Goal: Task Accomplishment & Management: Manage account settings

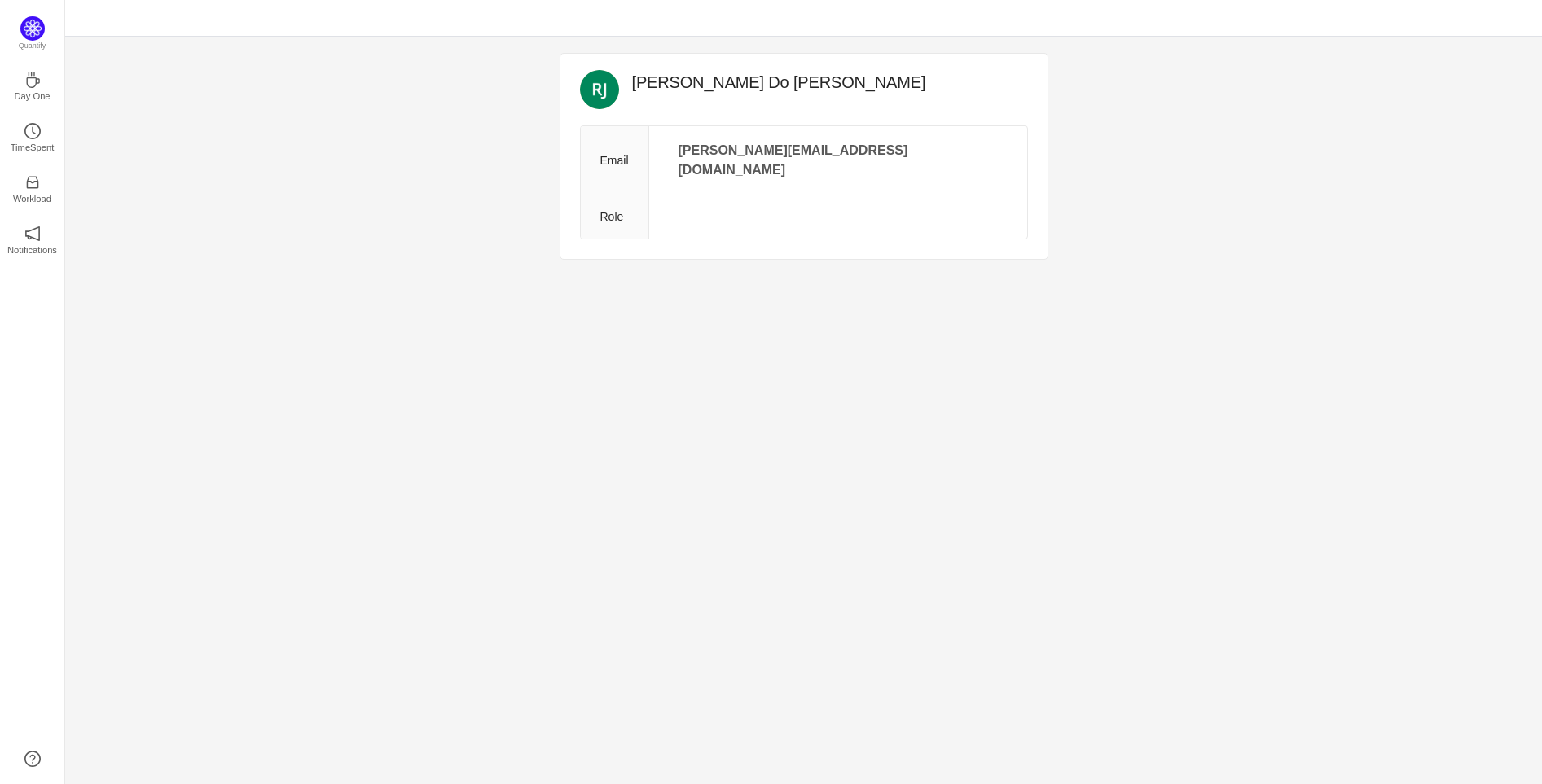
click at [566, 422] on div "Renato Do Nascimento Junior Email renato.n.junior@cogna.com.br Role Quantify Da…" at bounding box center [803, 410] width 1476 height 748
click at [46, 147] on p "TimeSpent" at bounding box center [33, 147] width 44 height 15
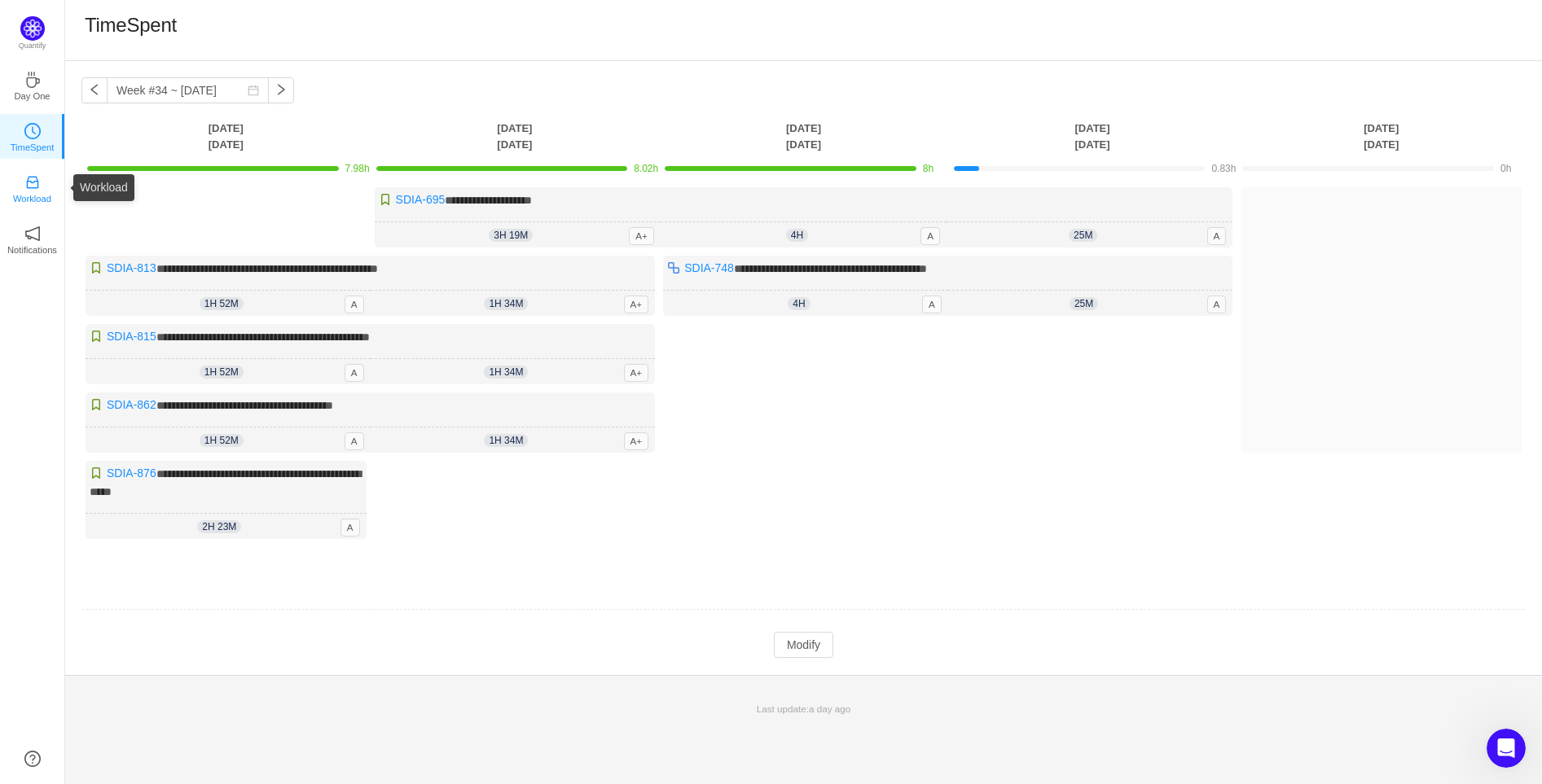
click at [33, 193] on p "Workload" at bounding box center [32, 198] width 38 height 15
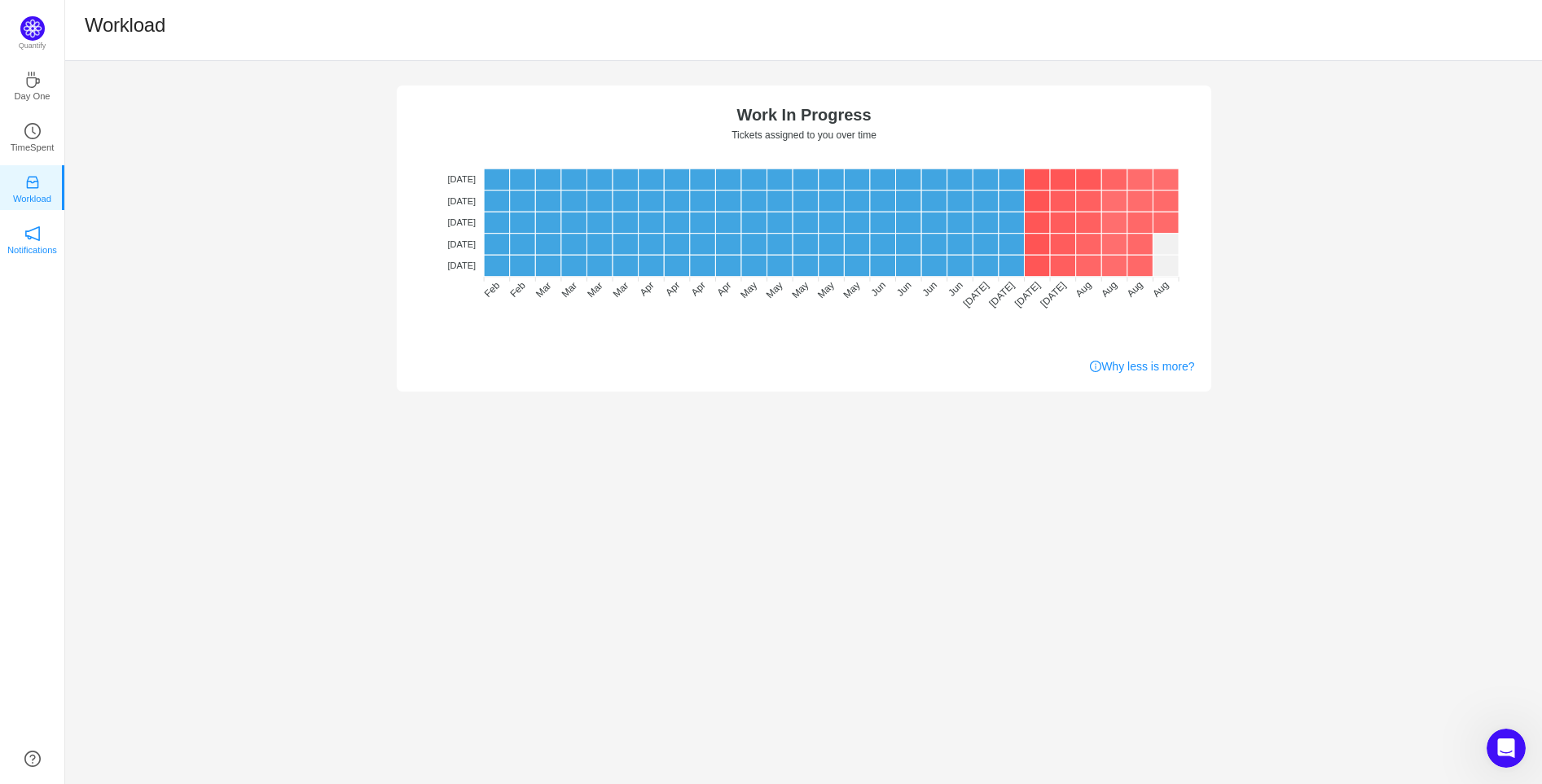
click at [40, 248] on p "Notifications" at bounding box center [32, 249] width 49 height 15
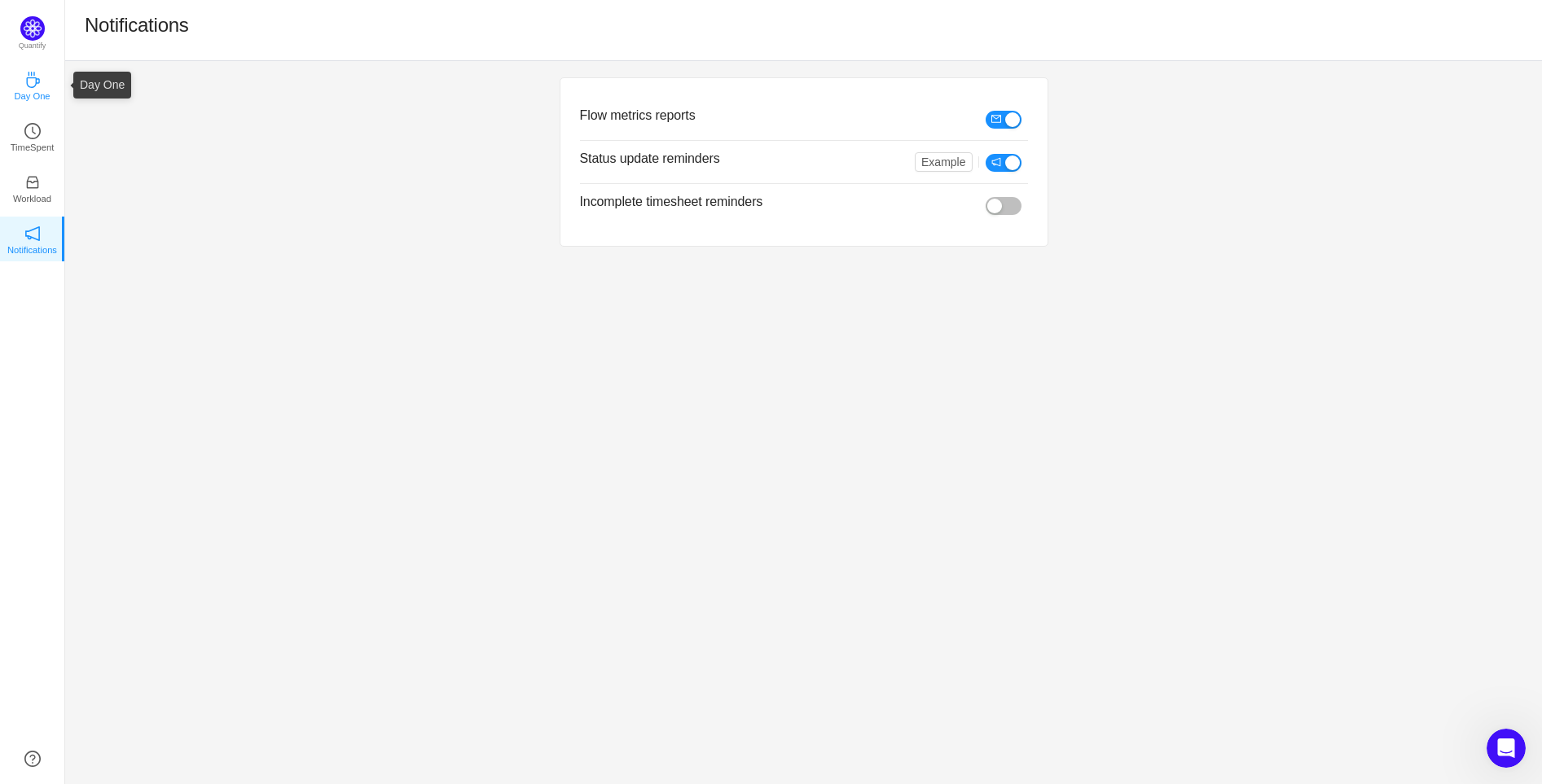
click at [40, 85] on link "Day One" at bounding box center [33, 85] width 17 height 17
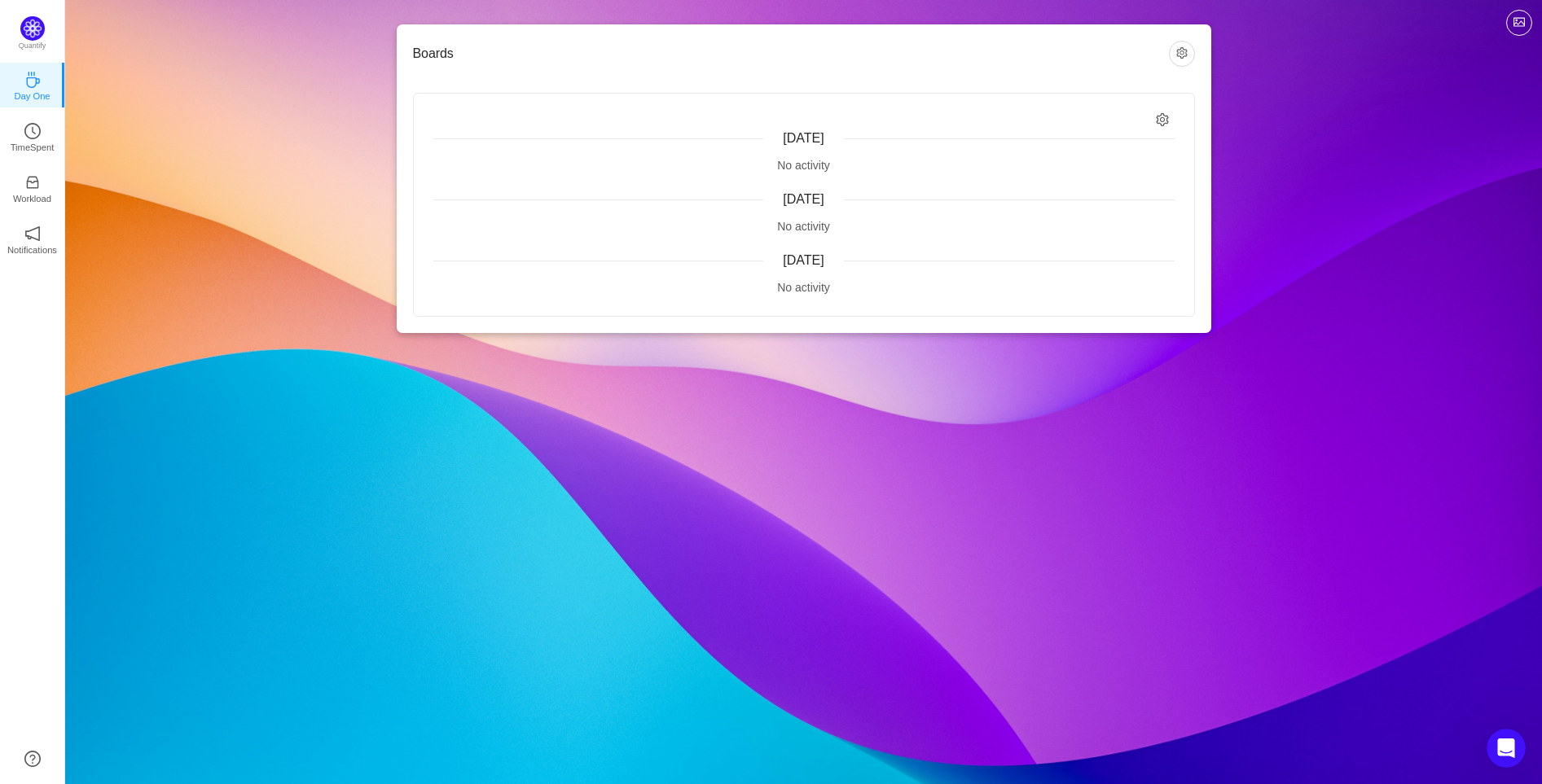
click at [806, 158] on div "No activity" at bounding box center [804, 165] width 741 height 17
click at [802, 228] on div "No activity" at bounding box center [804, 227] width 741 height 17
click at [792, 312] on div "Today No activity Yesterday No activity Wednesday, August 20 No activity" at bounding box center [804, 205] width 780 height 223
click at [1177, 52] on button "button" at bounding box center [1181, 53] width 26 height 26
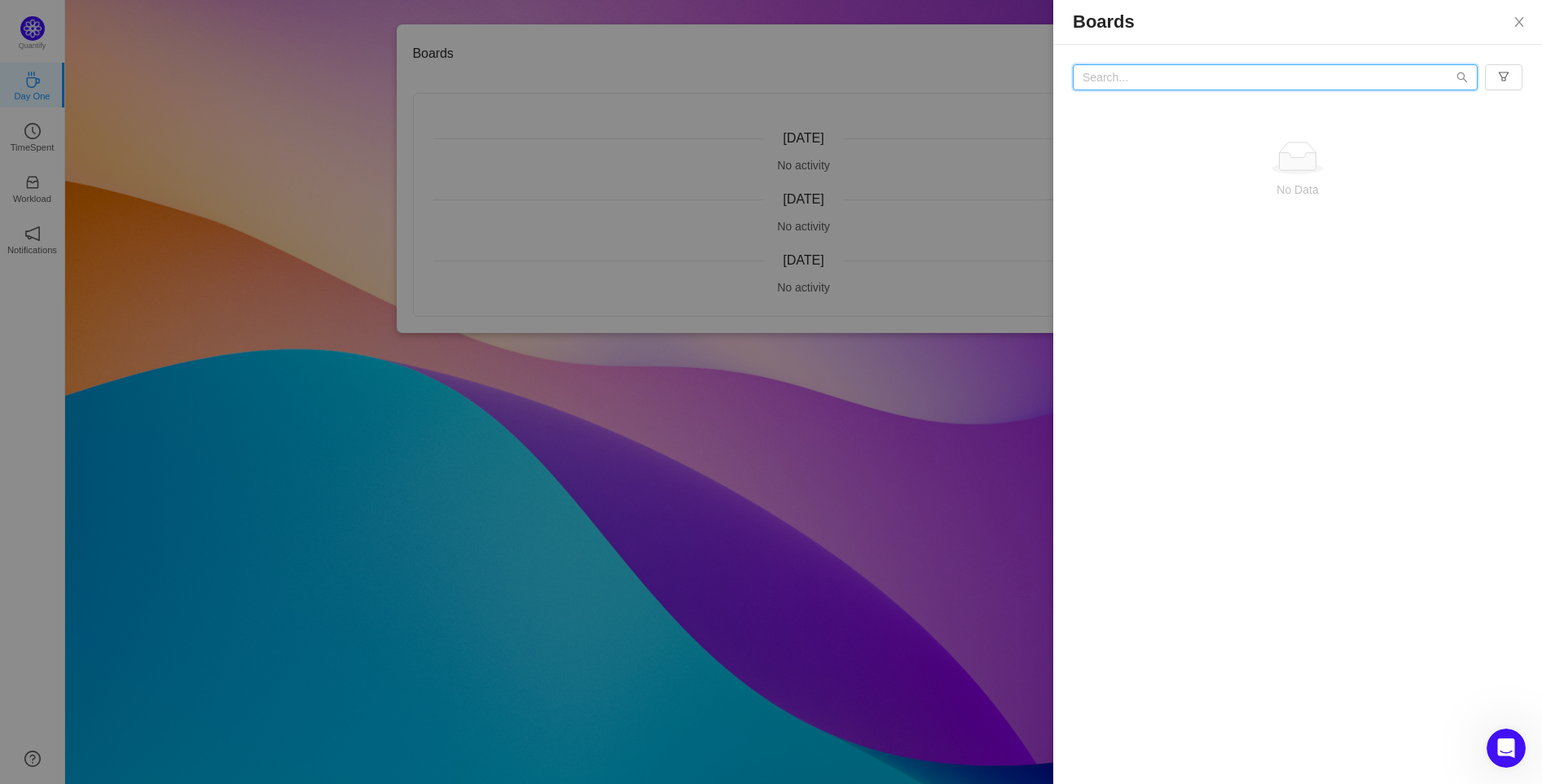
click at [1162, 78] on input "text" at bounding box center [1274, 77] width 405 height 26
type input "s"
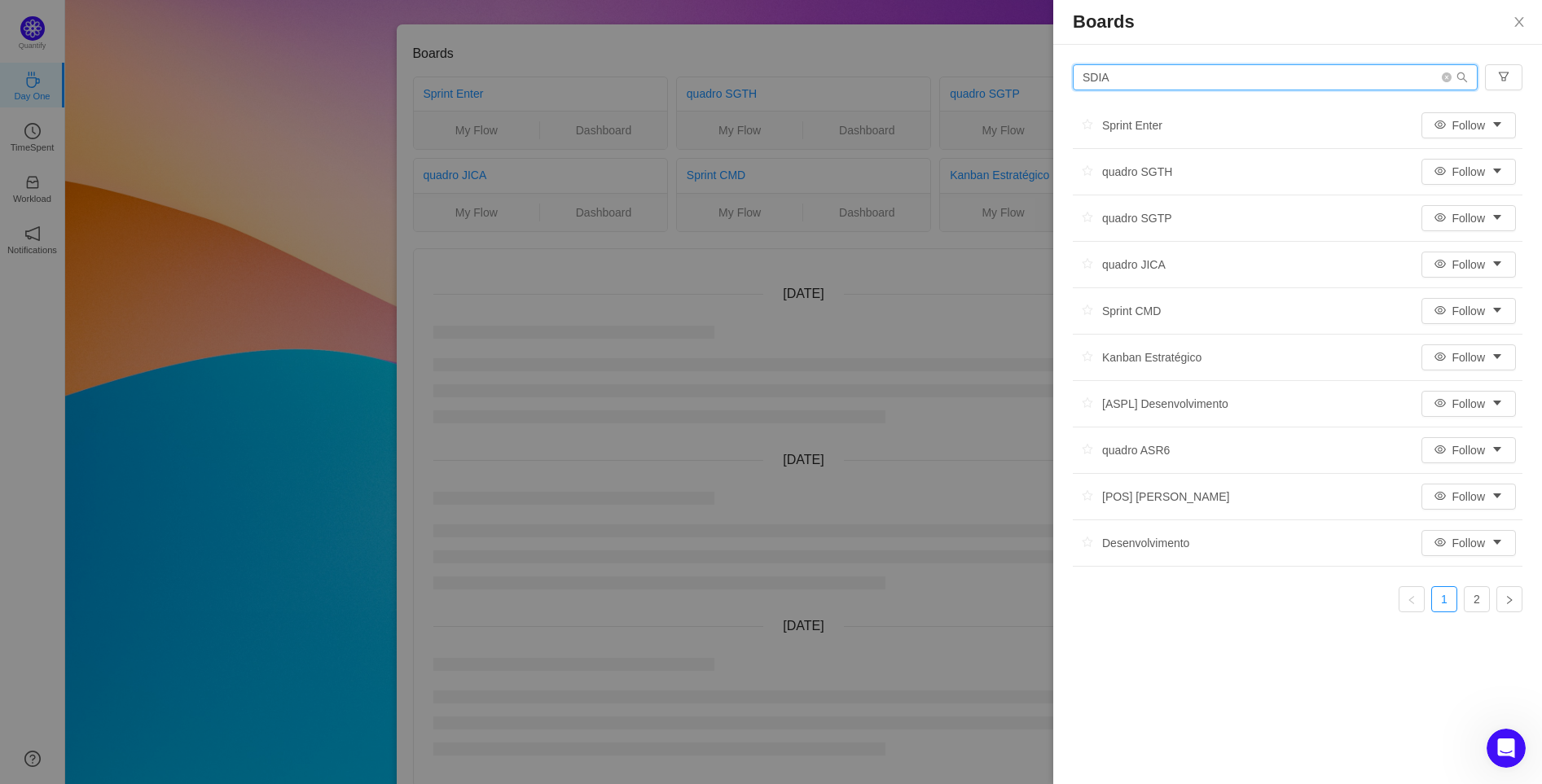
click at [1330, 68] on input "SDIA" at bounding box center [1274, 77] width 405 height 26
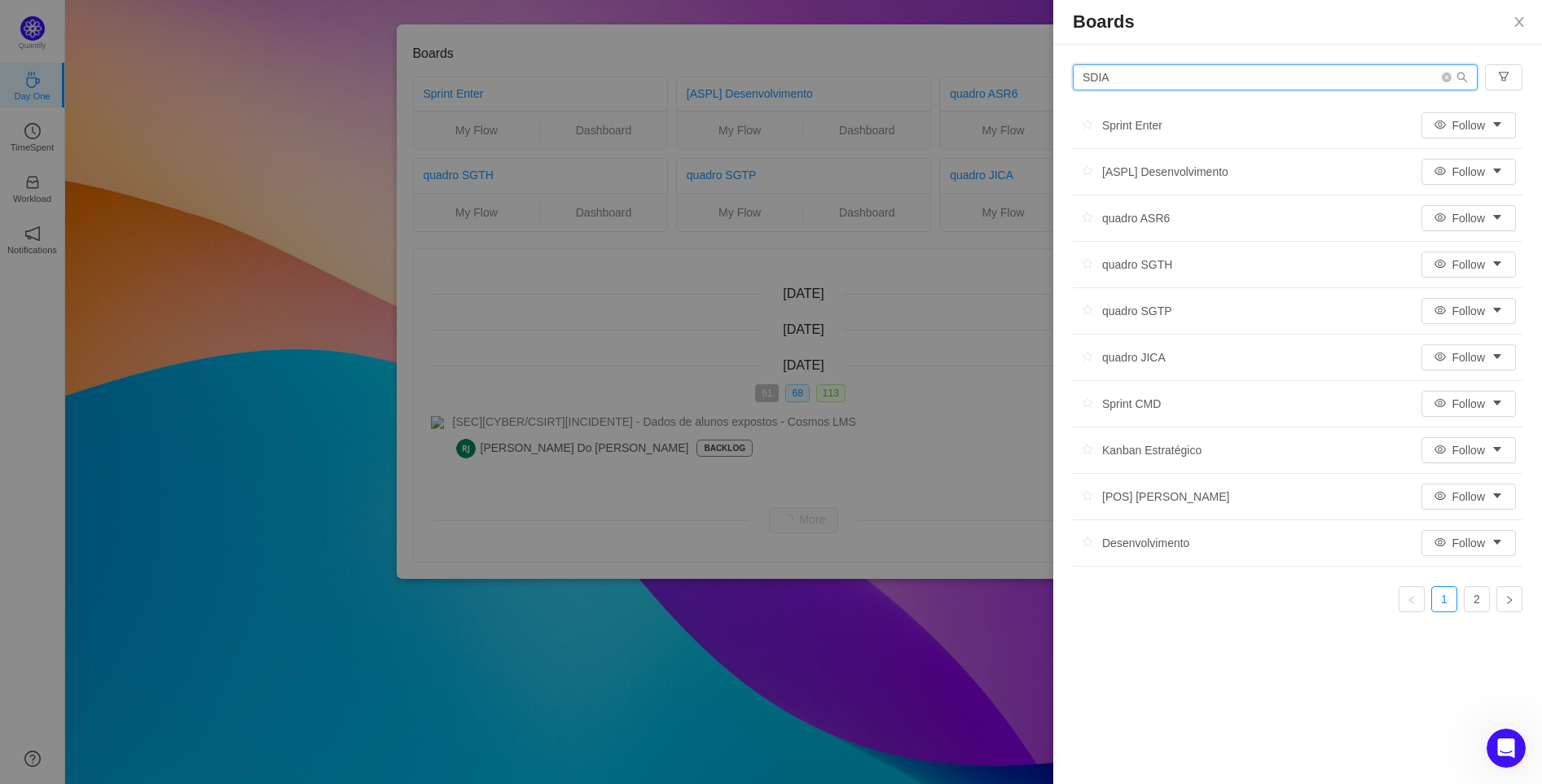
click at [1143, 80] on input "SDIA" at bounding box center [1274, 77] width 405 height 26
type input "SDIA"
click at [1505, 602] on icon "icon: right" at bounding box center [1509, 600] width 10 height 10
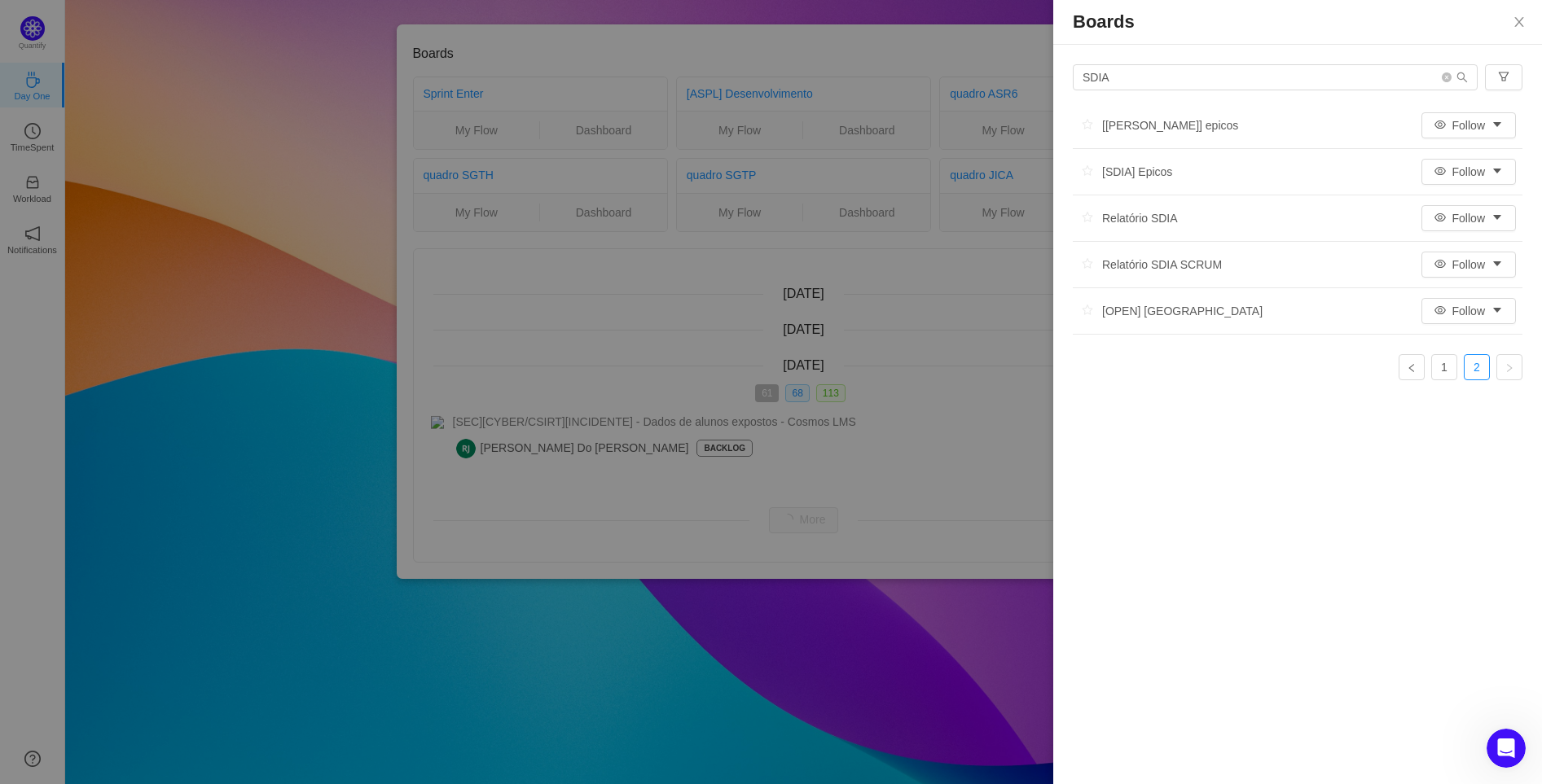
click at [1174, 263] on div "Relatório SDIA SCRUM" at bounding box center [1146, 264] width 149 height 25
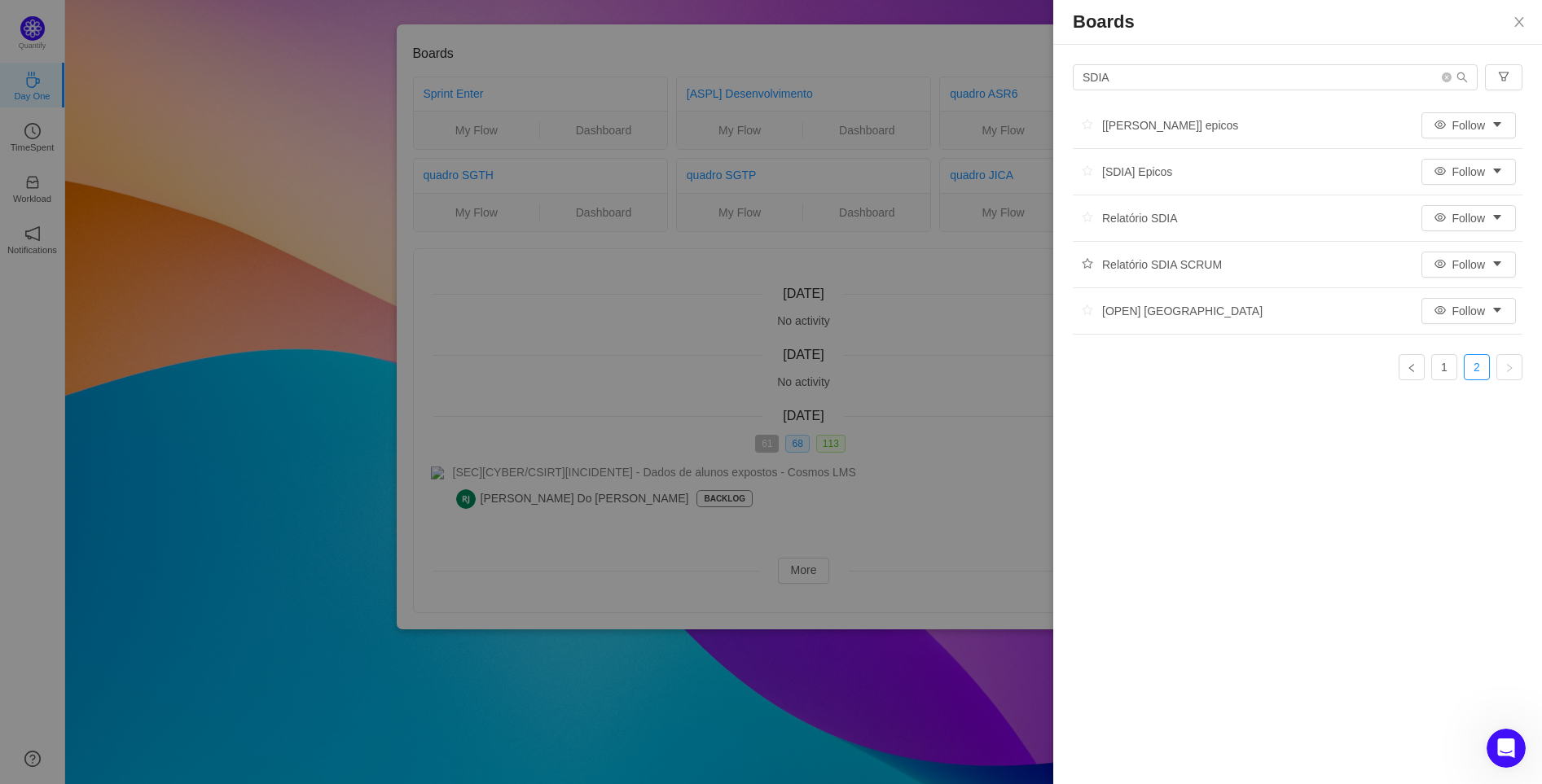
click at [1086, 268] on button "button" at bounding box center [1087, 264] width 30 height 25
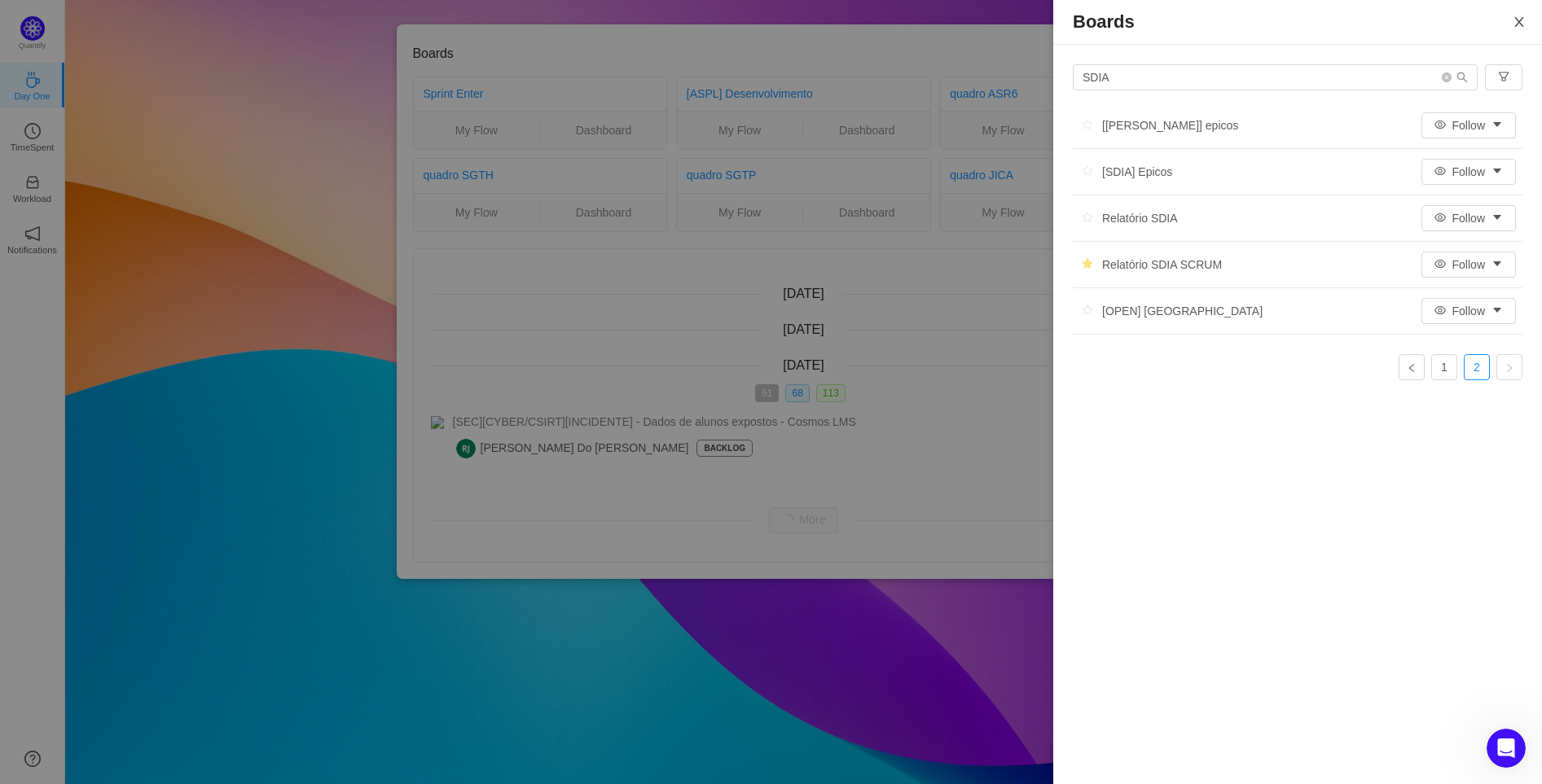
click at [1523, 25] on icon "icon: close" at bounding box center [1518, 22] width 13 height 13
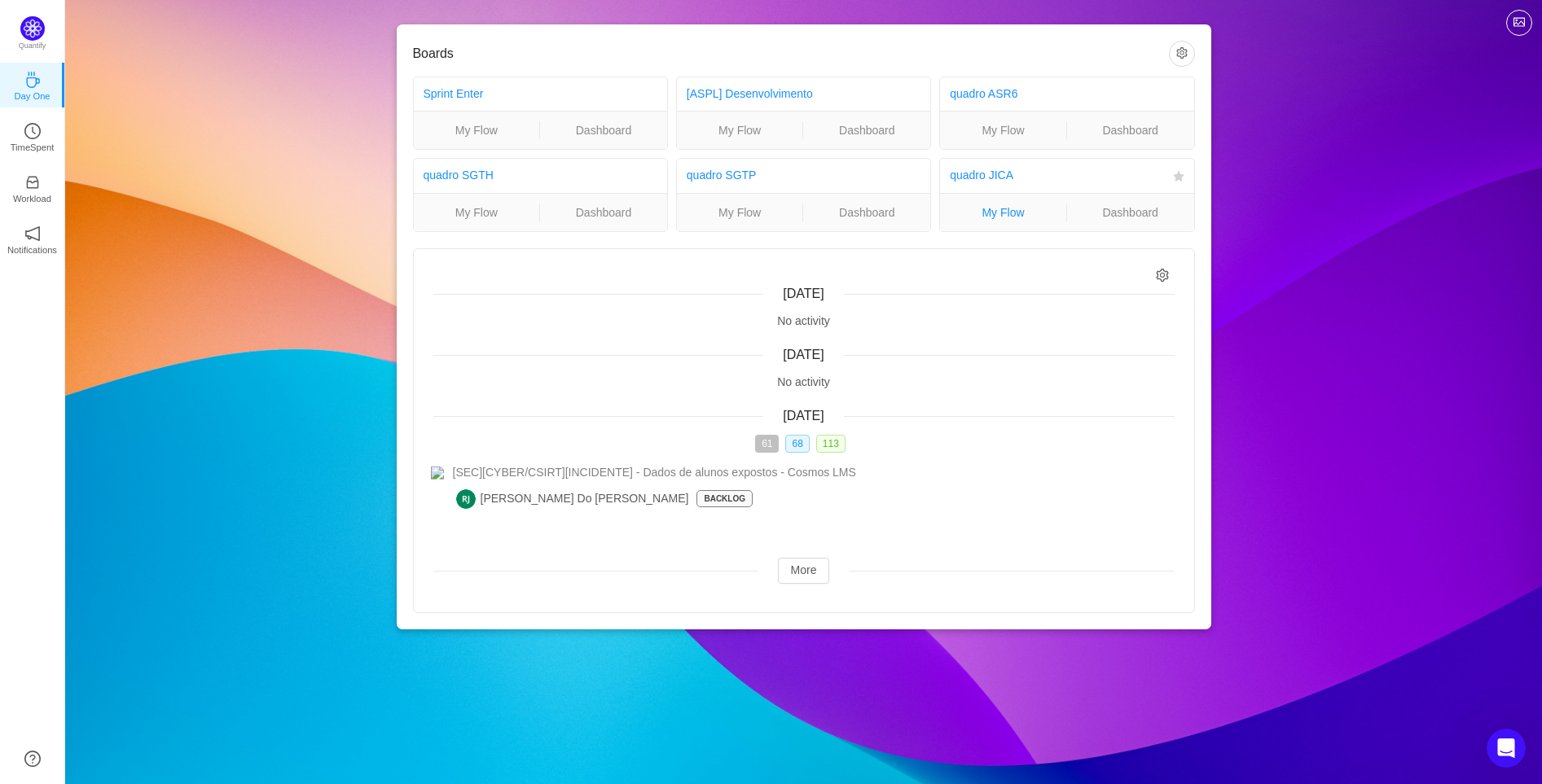
click at [996, 216] on link "My Flow" at bounding box center [1003, 213] width 126 height 18
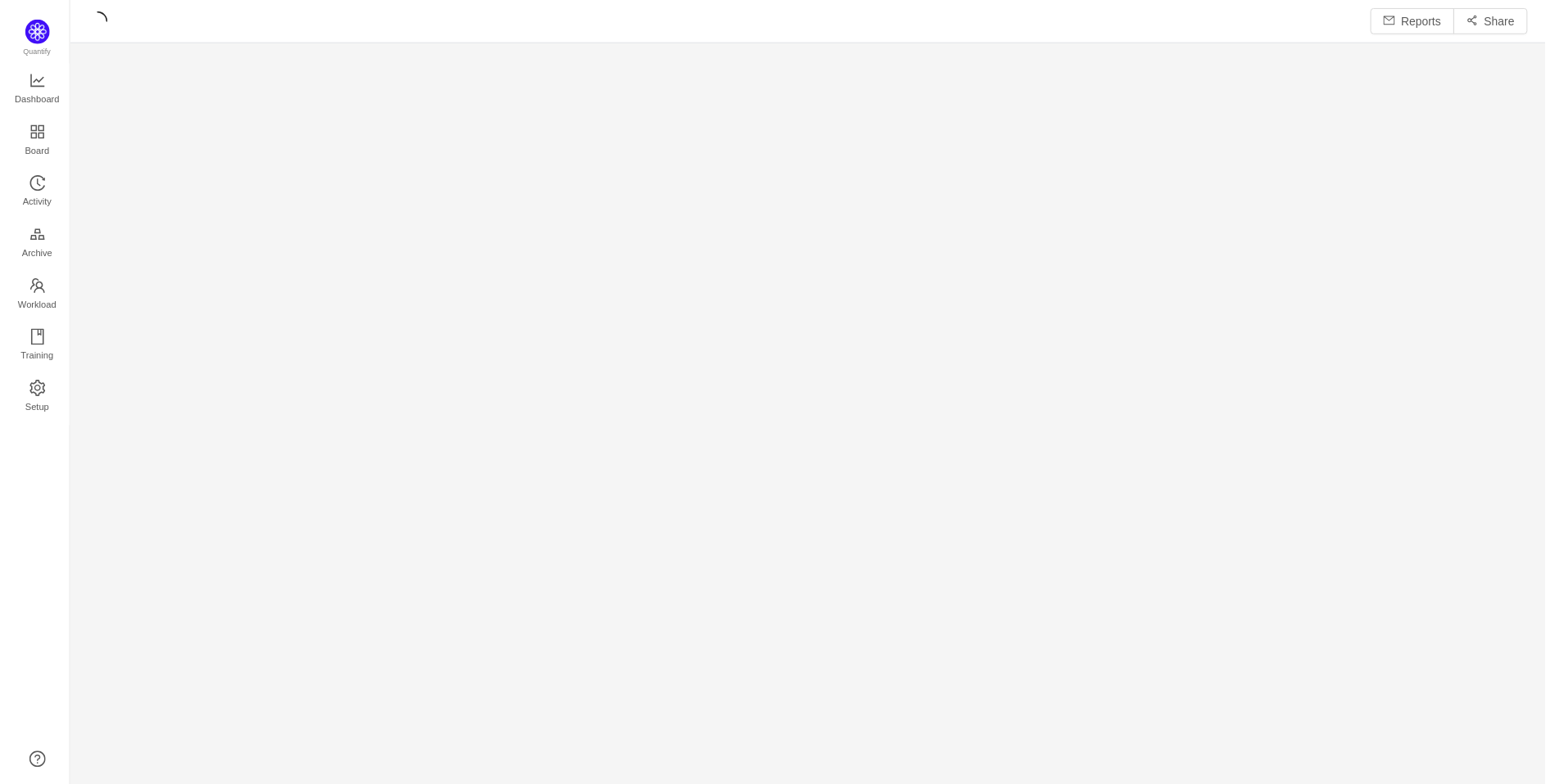
scroll to position [761, 1443]
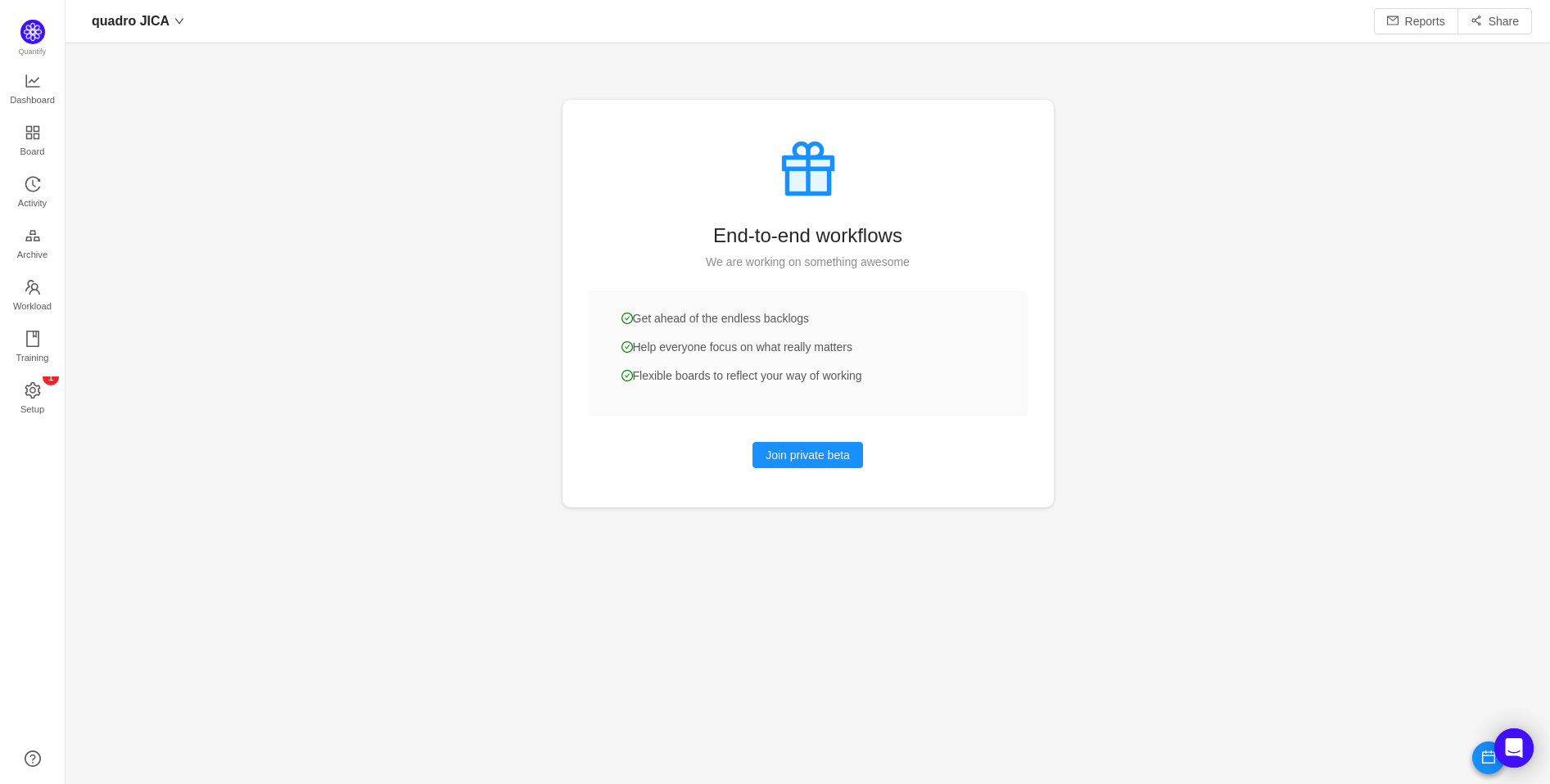
scroll to position [757, 1443]
click at [36, 144] on span "Board" at bounding box center [33, 150] width 25 height 33
click at [174, 20] on icon "icon: down" at bounding box center [179, 22] width 10 height 10
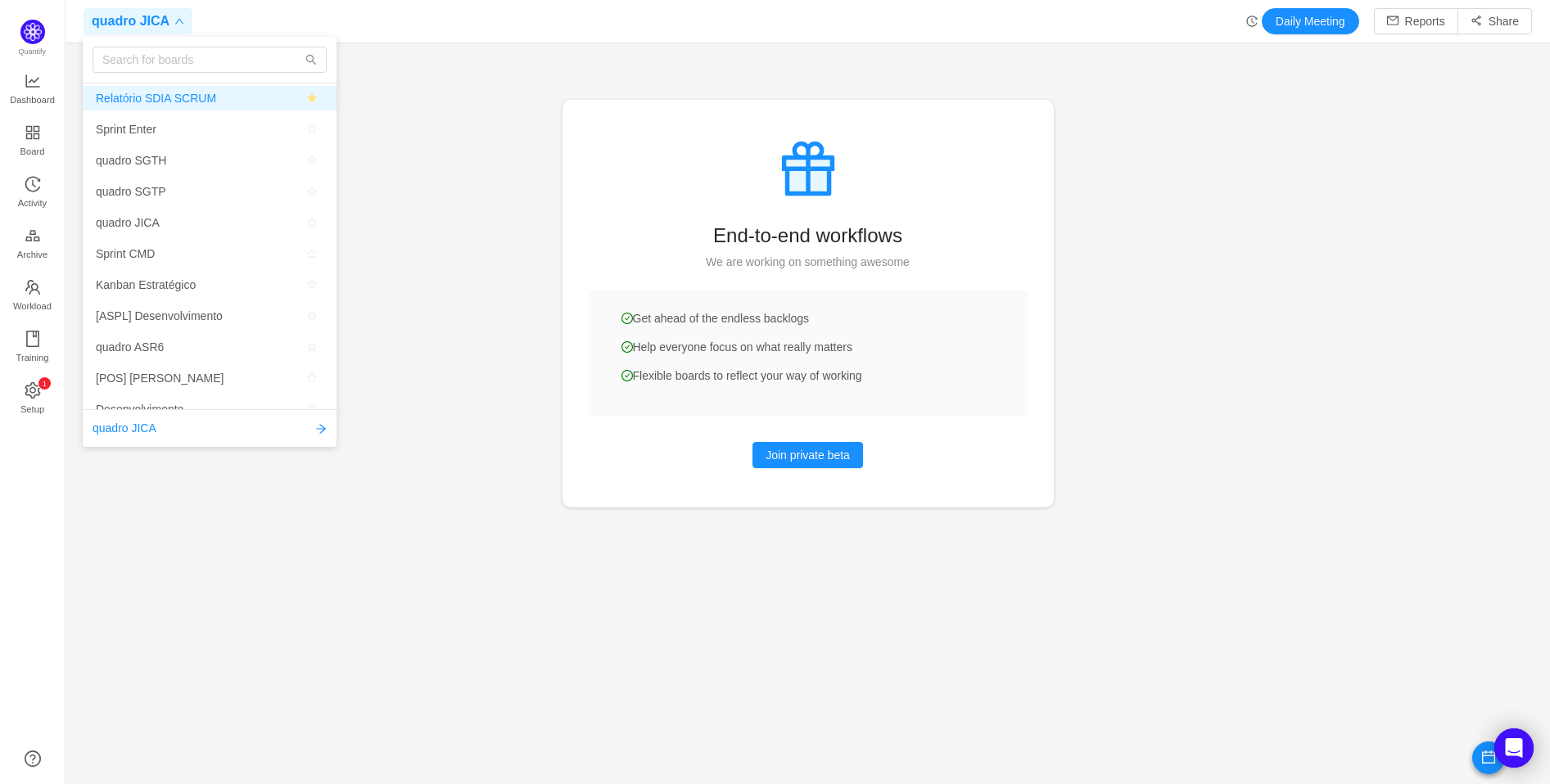
click at [190, 101] on span "Relatório SDIA SCRUM" at bounding box center [155, 98] width 120 height 25
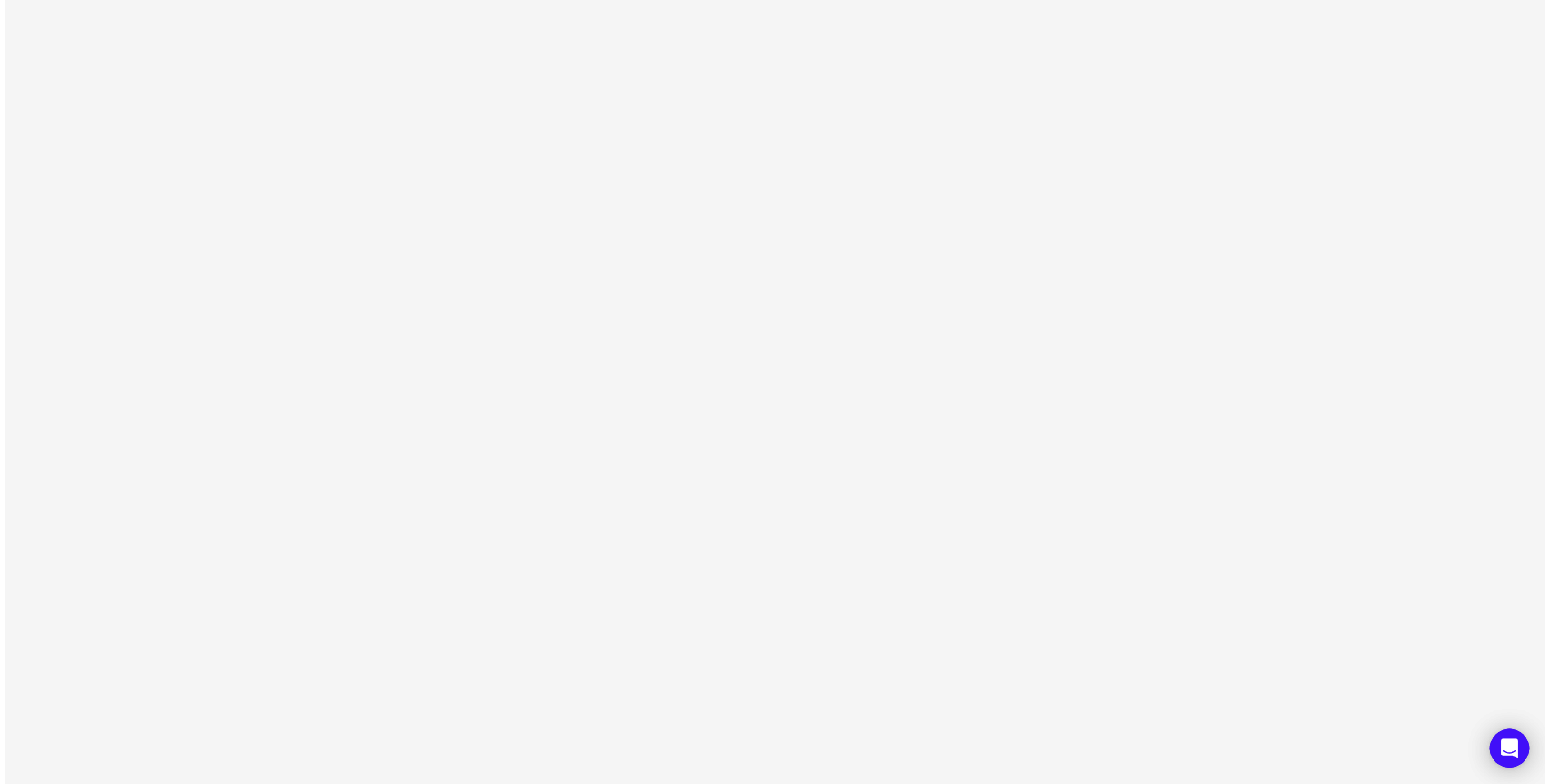
scroll to position [757, 1522]
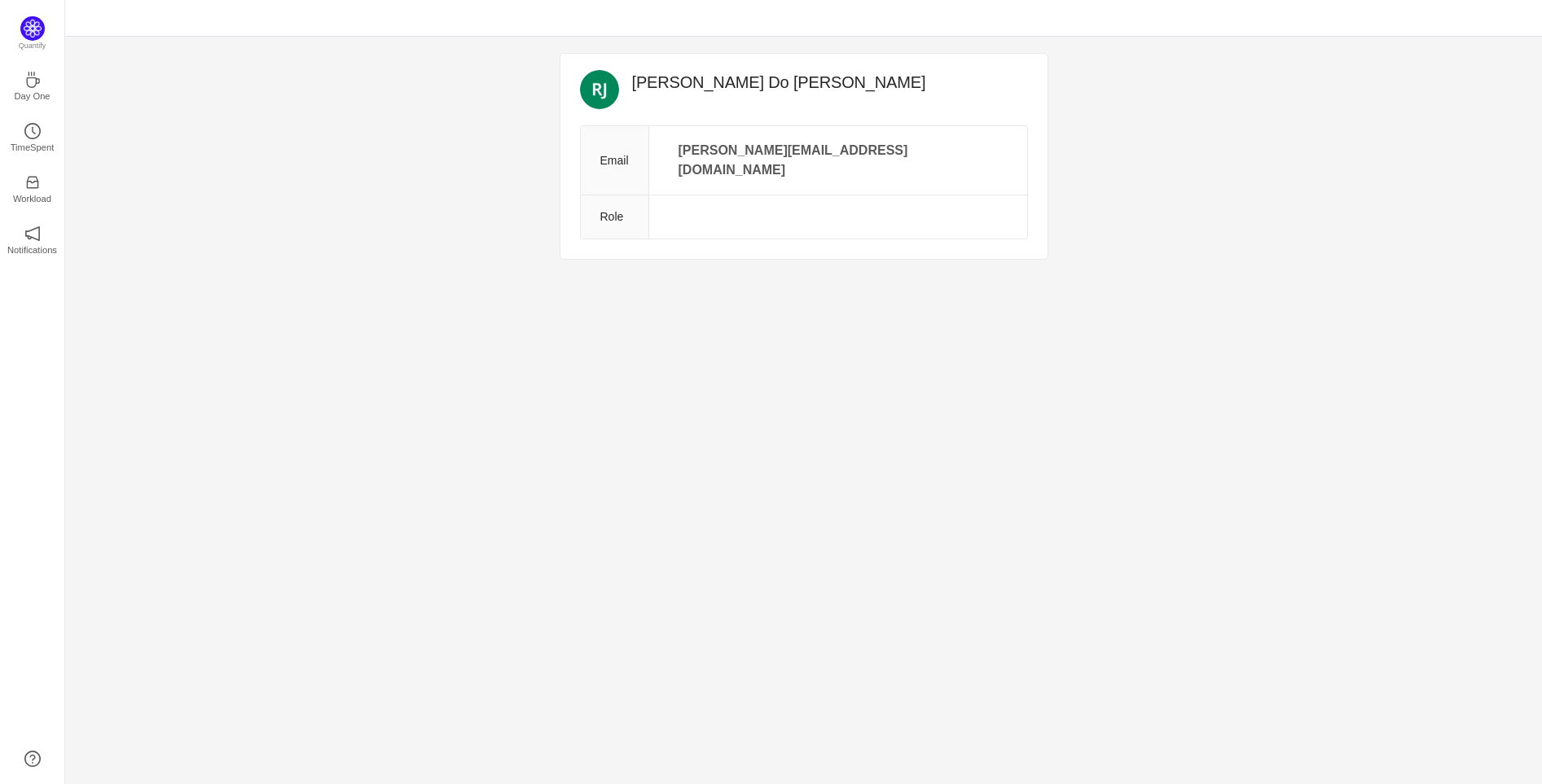
click at [739, 195] on td at bounding box center [837, 217] width 377 height 44
click at [706, 199] on td at bounding box center [837, 217] width 377 height 44
click at [612, 195] on th "Role" at bounding box center [614, 217] width 68 height 44
click at [688, 207] on td at bounding box center [837, 217] width 377 height 44
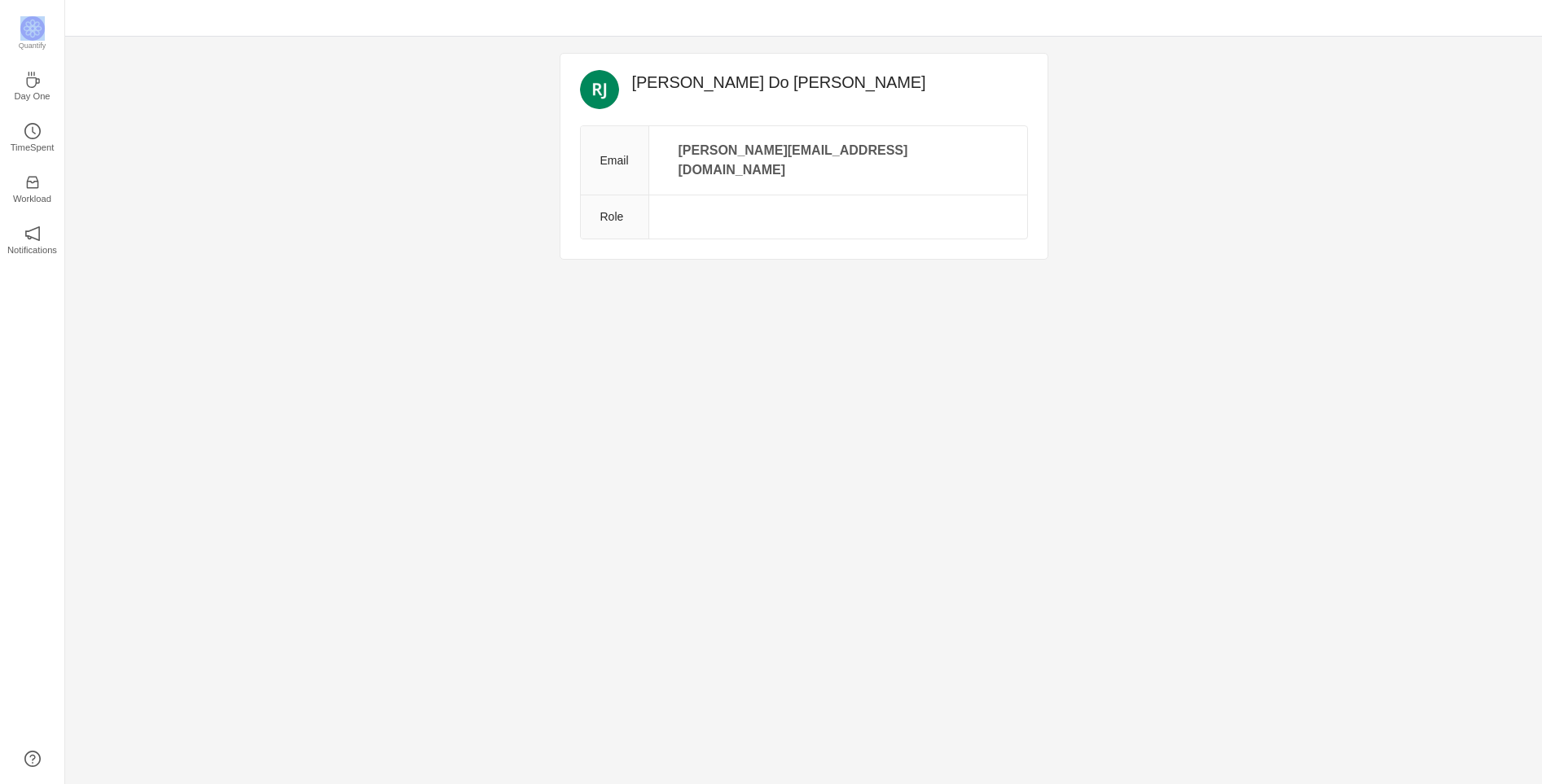
click at [688, 207] on td at bounding box center [837, 217] width 377 height 44
click at [645, 210] on th "Role" at bounding box center [614, 217] width 68 height 44
click at [763, 202] on td at bounding box center [837, 217] width 377 height 44
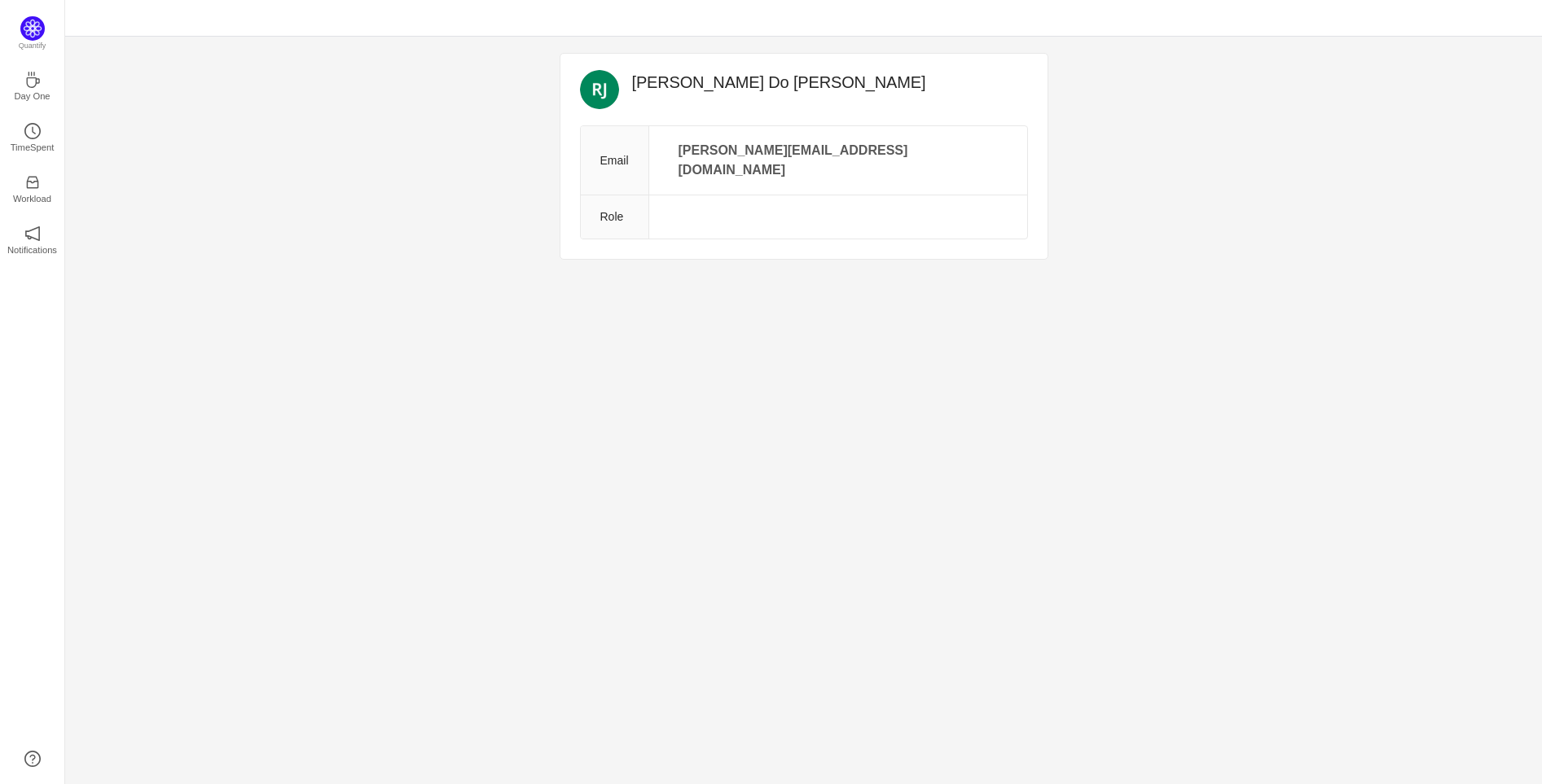
click at [917, 226] on div "Renato Do Nascimento Junior Email renato.n.junior@cogna.com.br Role" at bounding box center [804, 157] width 487 height 205
click at [926, 148] on td "renato.n.junior@cogna.com.br" at bounding box center [837, 161] width 377 height 69
click at [36, 83] on icon "icon: coffee" at bounding box center [32, 80] width 13 height 17
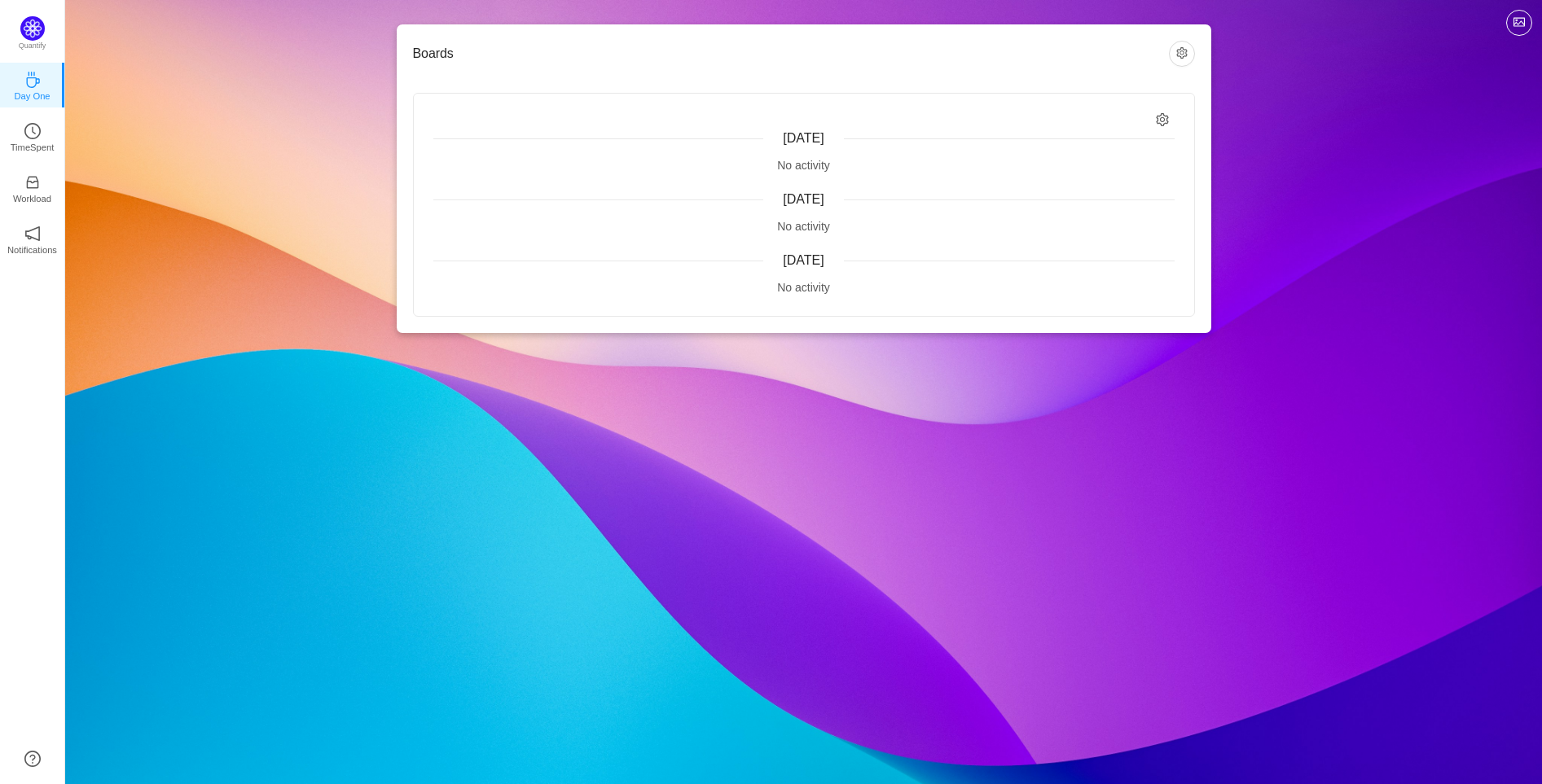
click at [555, 47] on h3 "Boards" at bounding box center [790, 53] width 756 height 17
click at [1508, 16] on button "button" at bounding box center [1518, 23] width 26 height 26
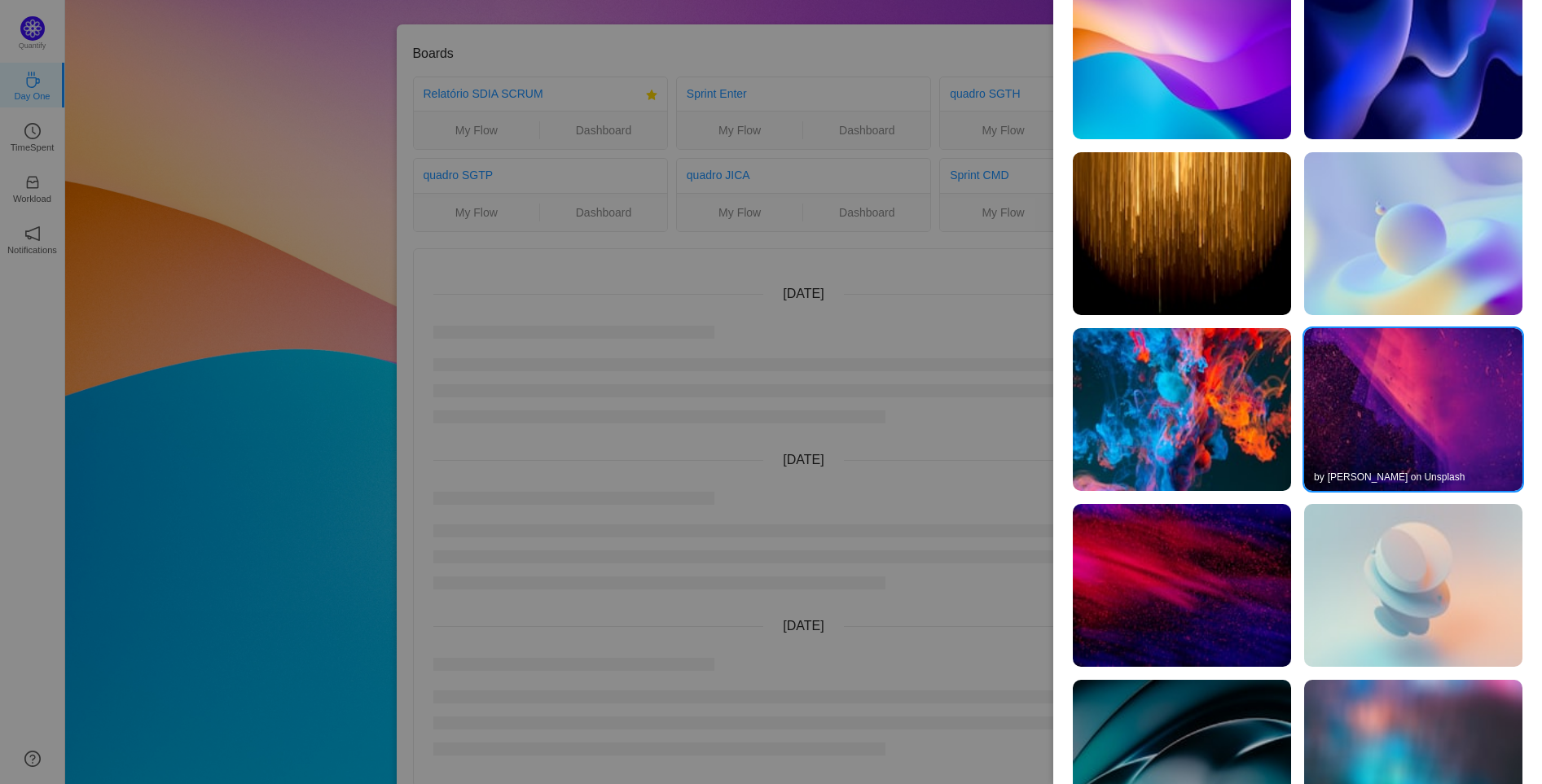
scroll to position [497, 0]
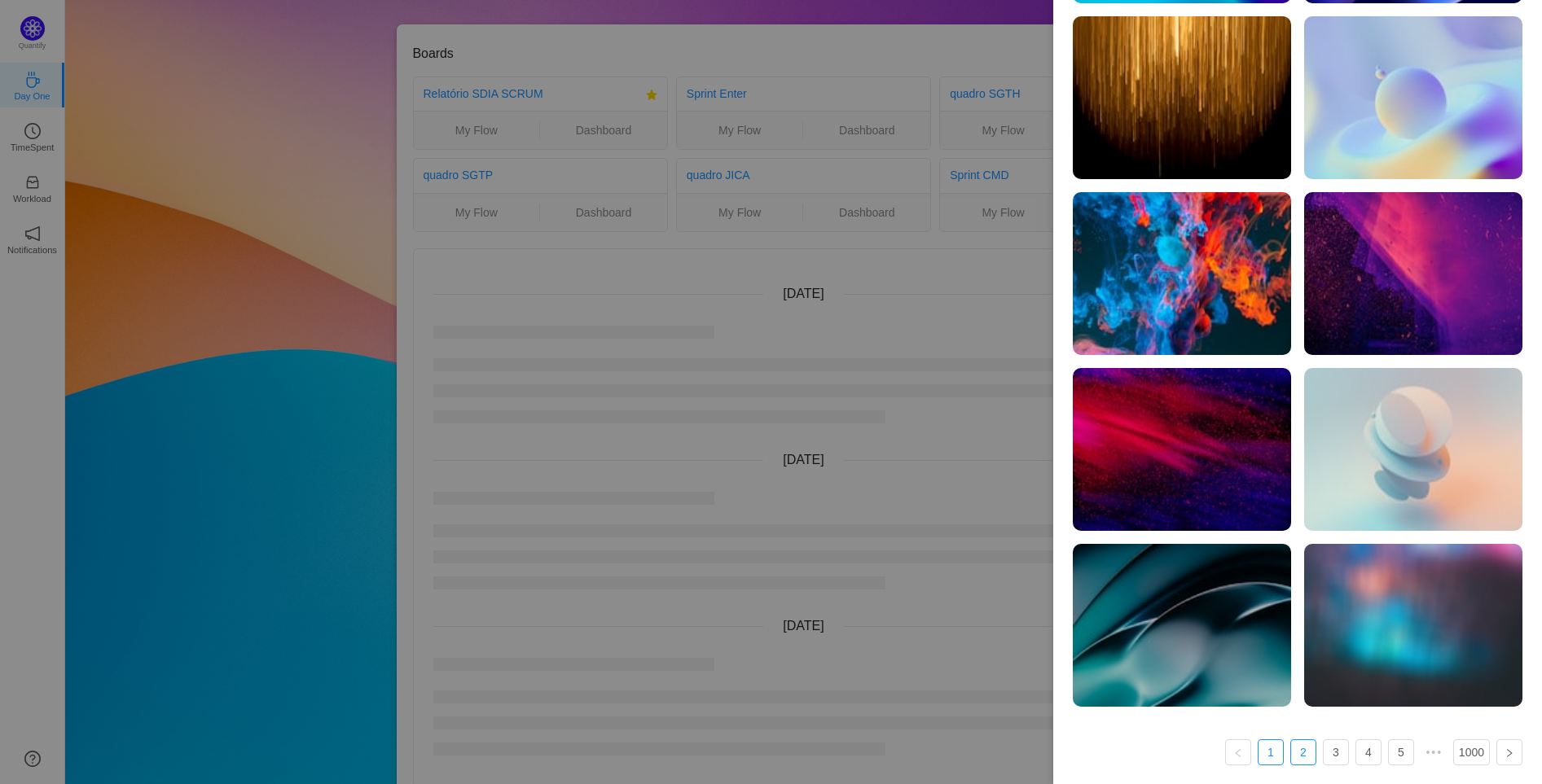
click at [1293, 756] on link "2" at bounding box center [1303, 751] width 25 height 25
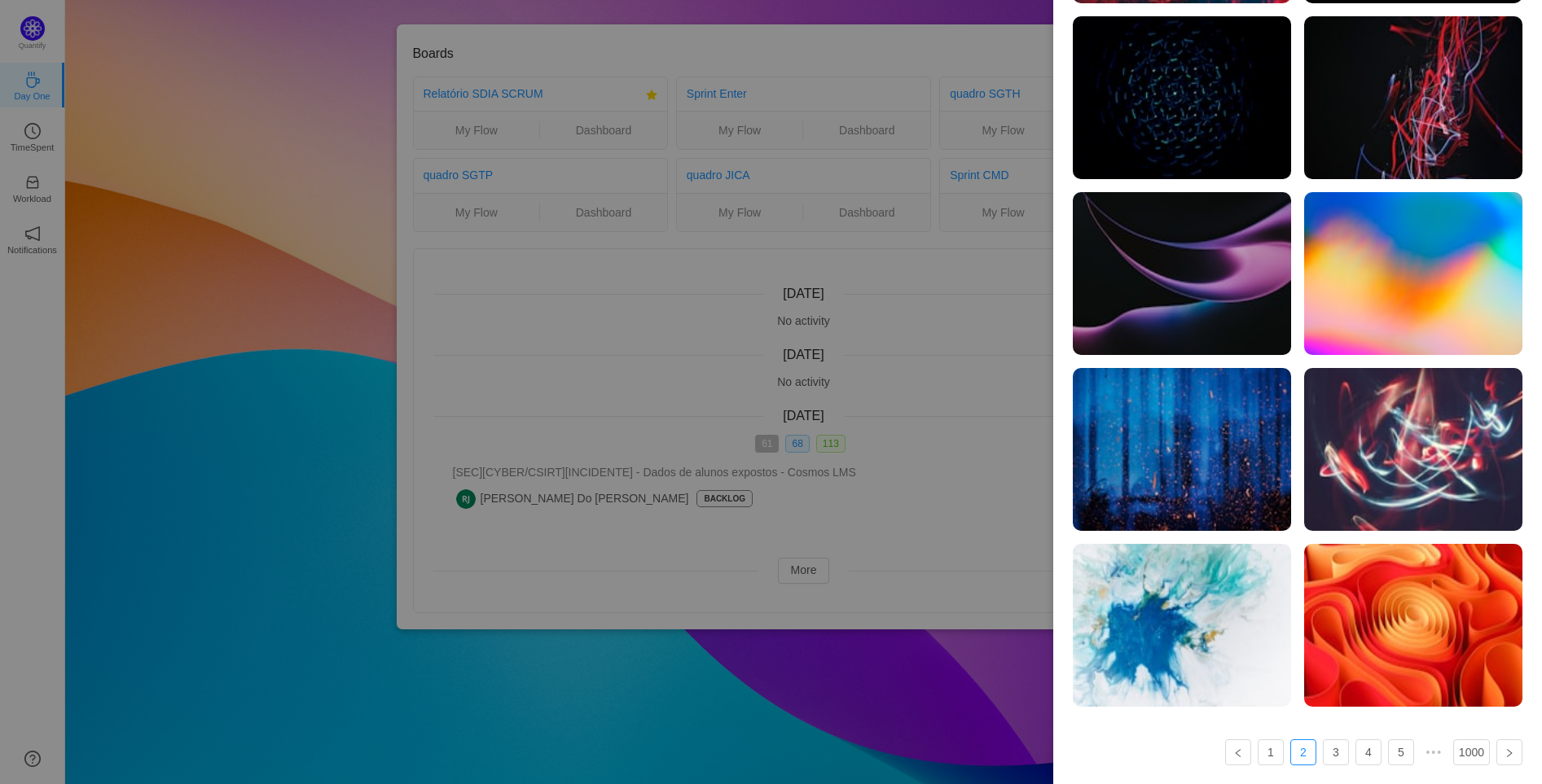
click at [1355, 456] on img at bounding box center [1413, 449] width 219 height 163
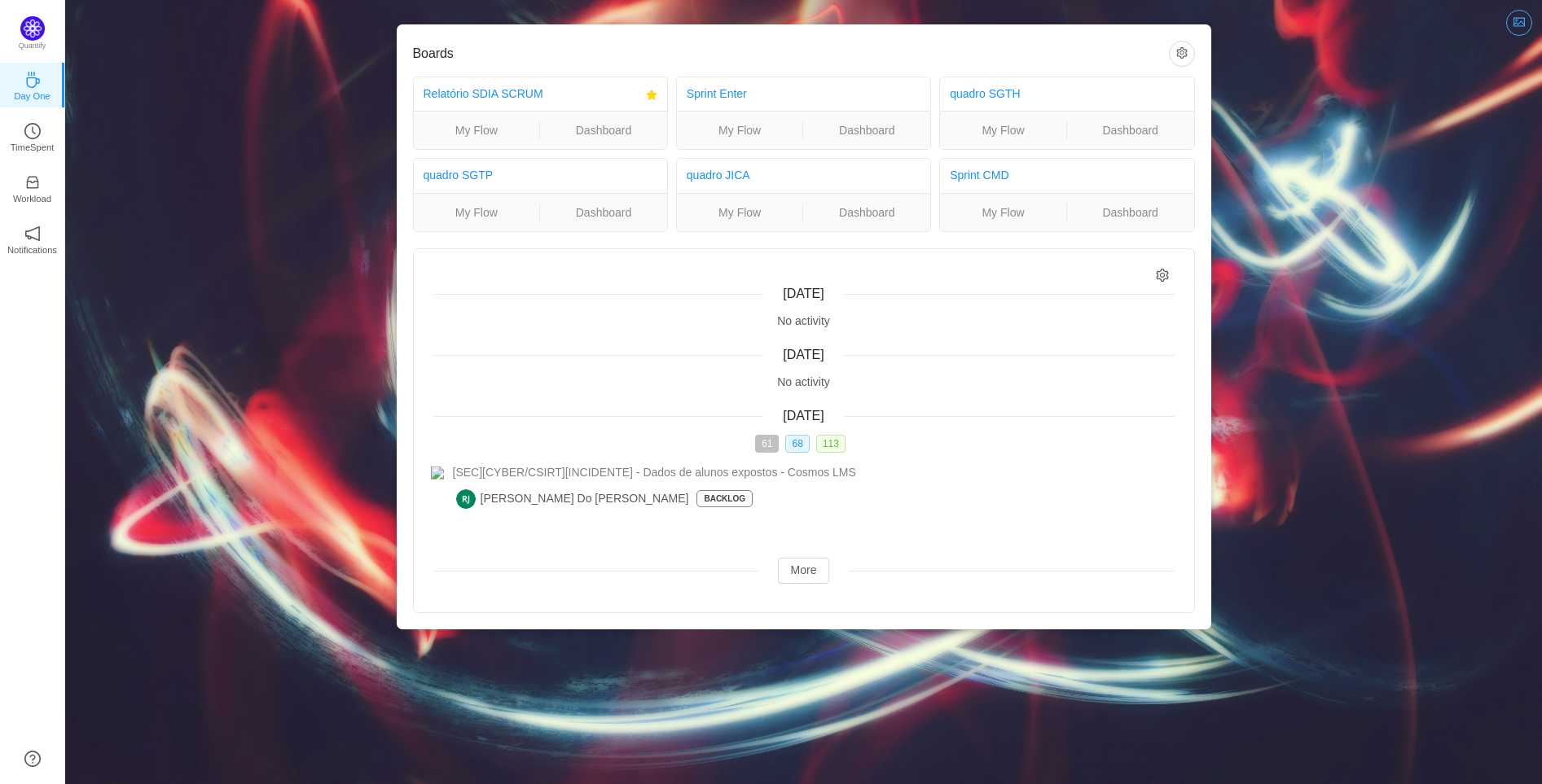
click at [1521, 17] on button "button" at bounding box center [1518, 23] width 26 height 26
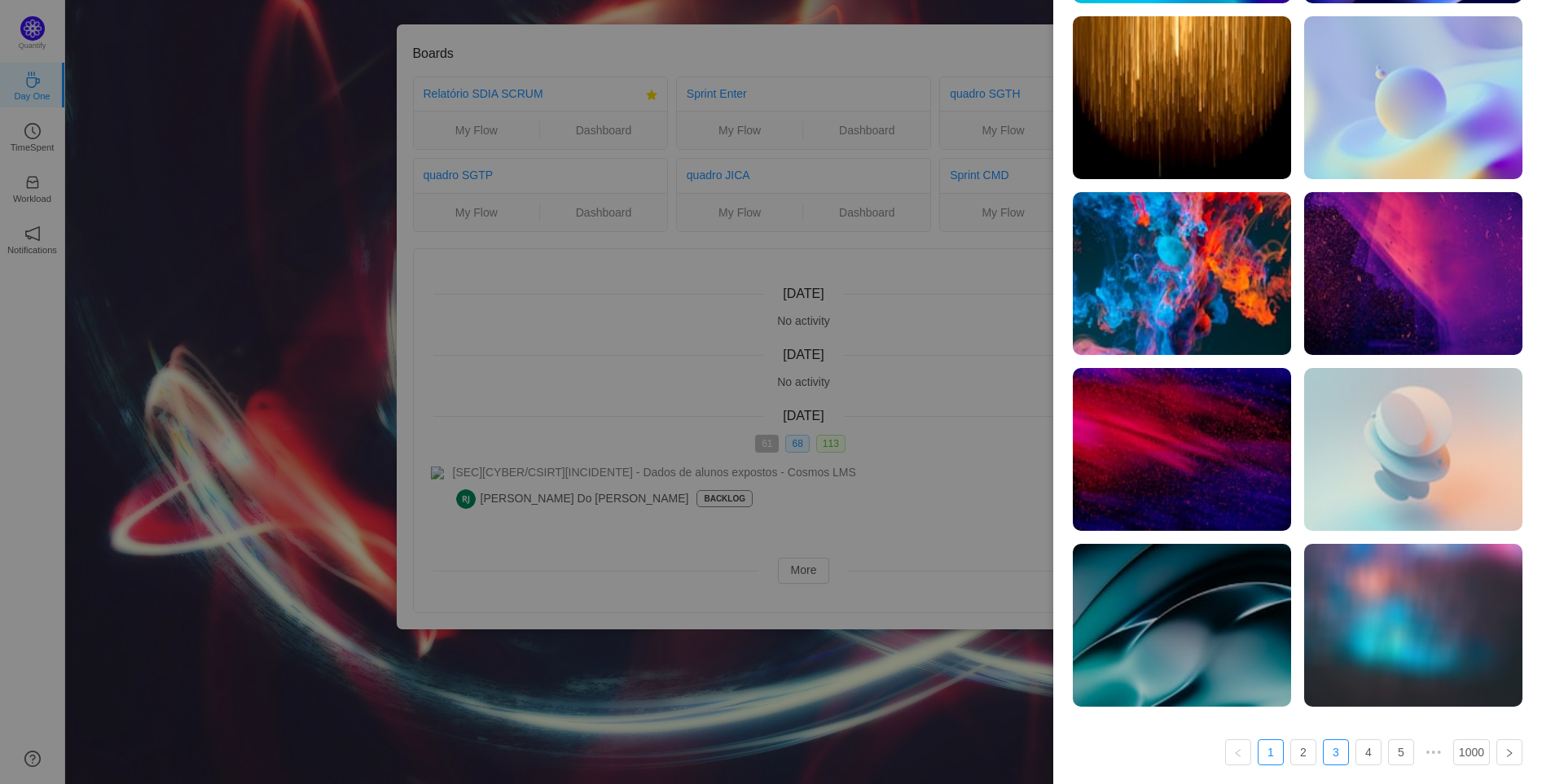
click at [1325, 756] on link "3" at bounding box center [1335, 751] width 25 height 25
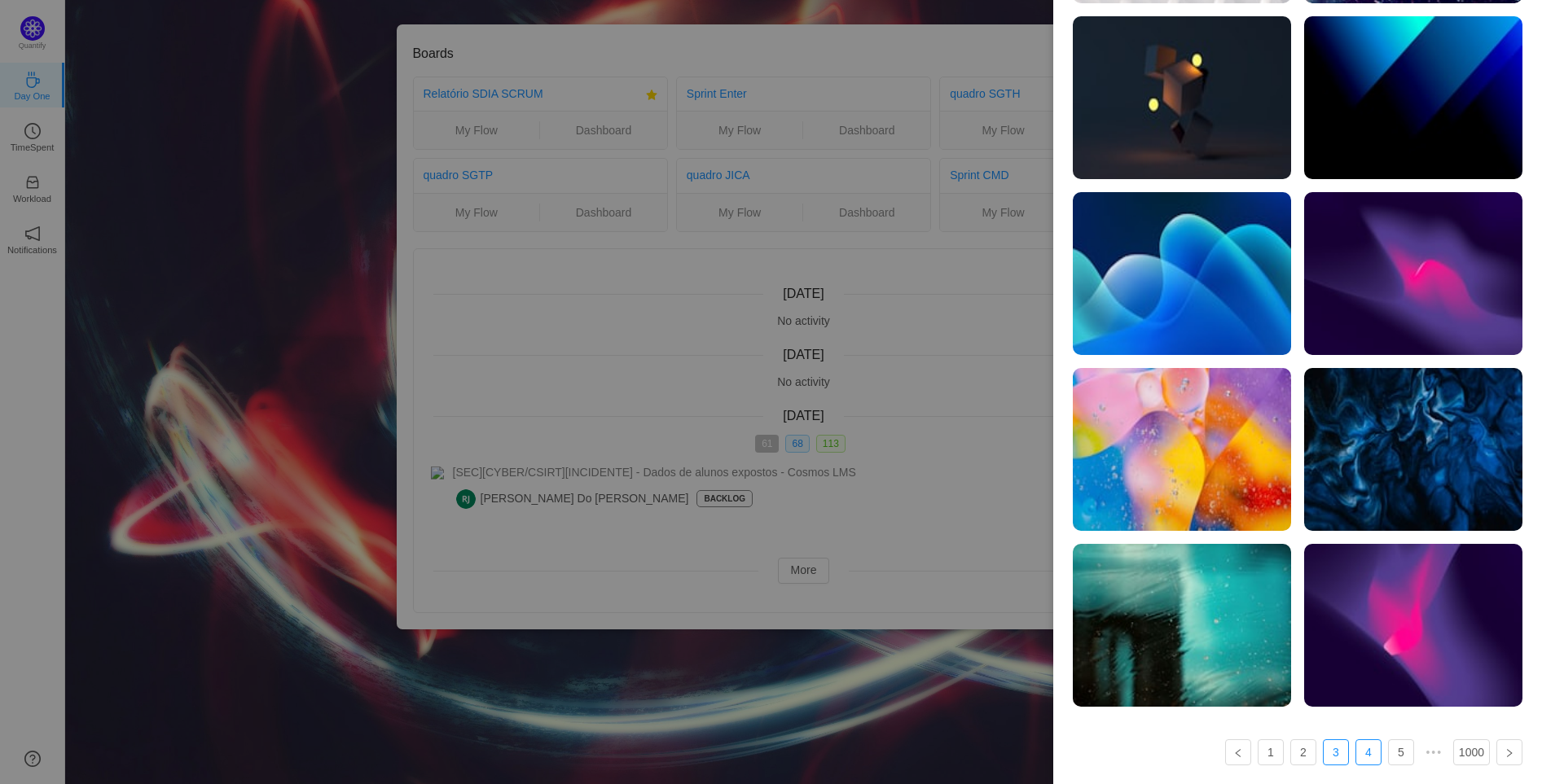
click at [1356, 754] on link "4" at bounding box center [1368, 751] width 25 height 25
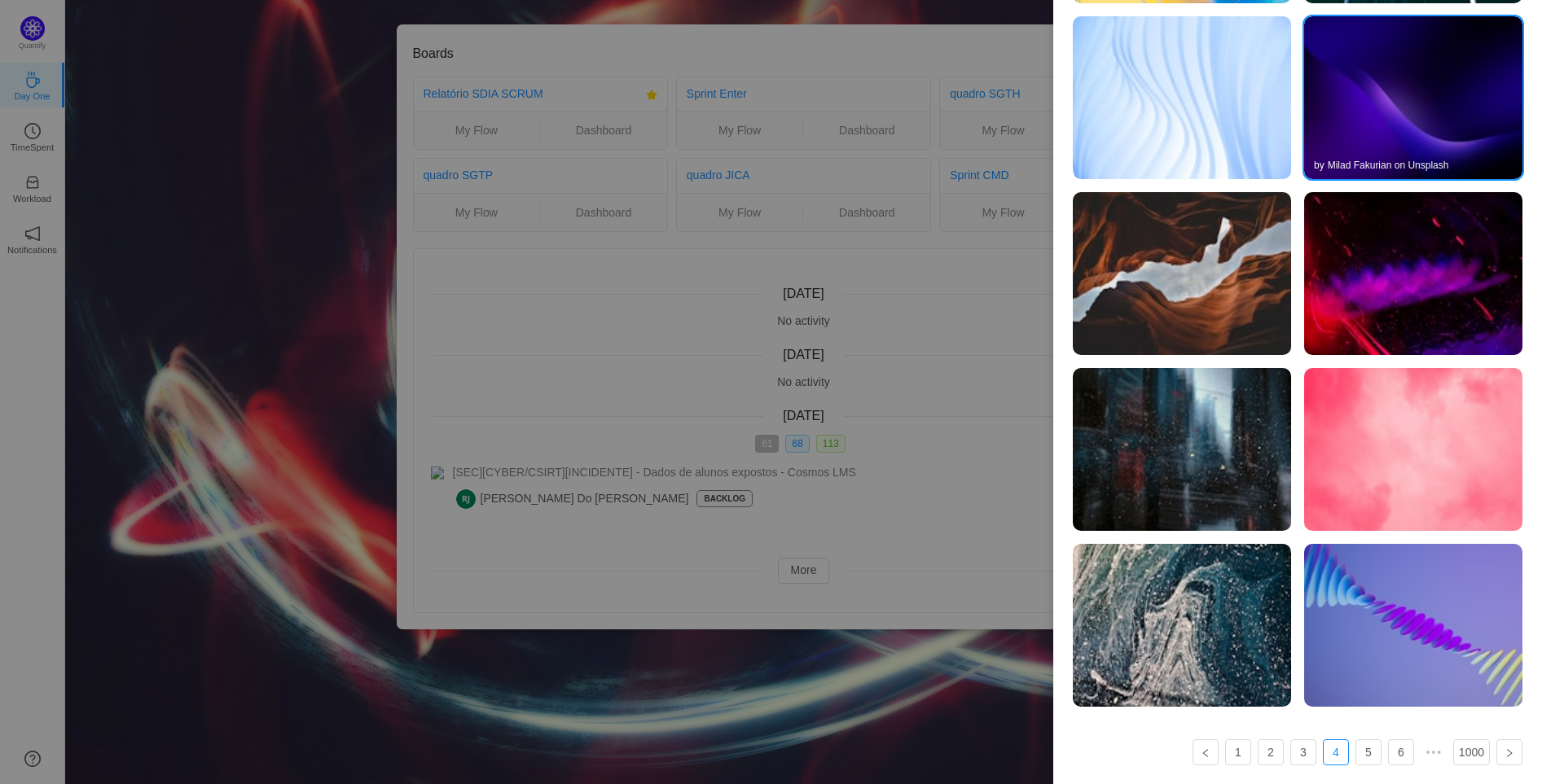
click at [1466, 133] on img at bounding box center [1413, 98] width 219 height 163
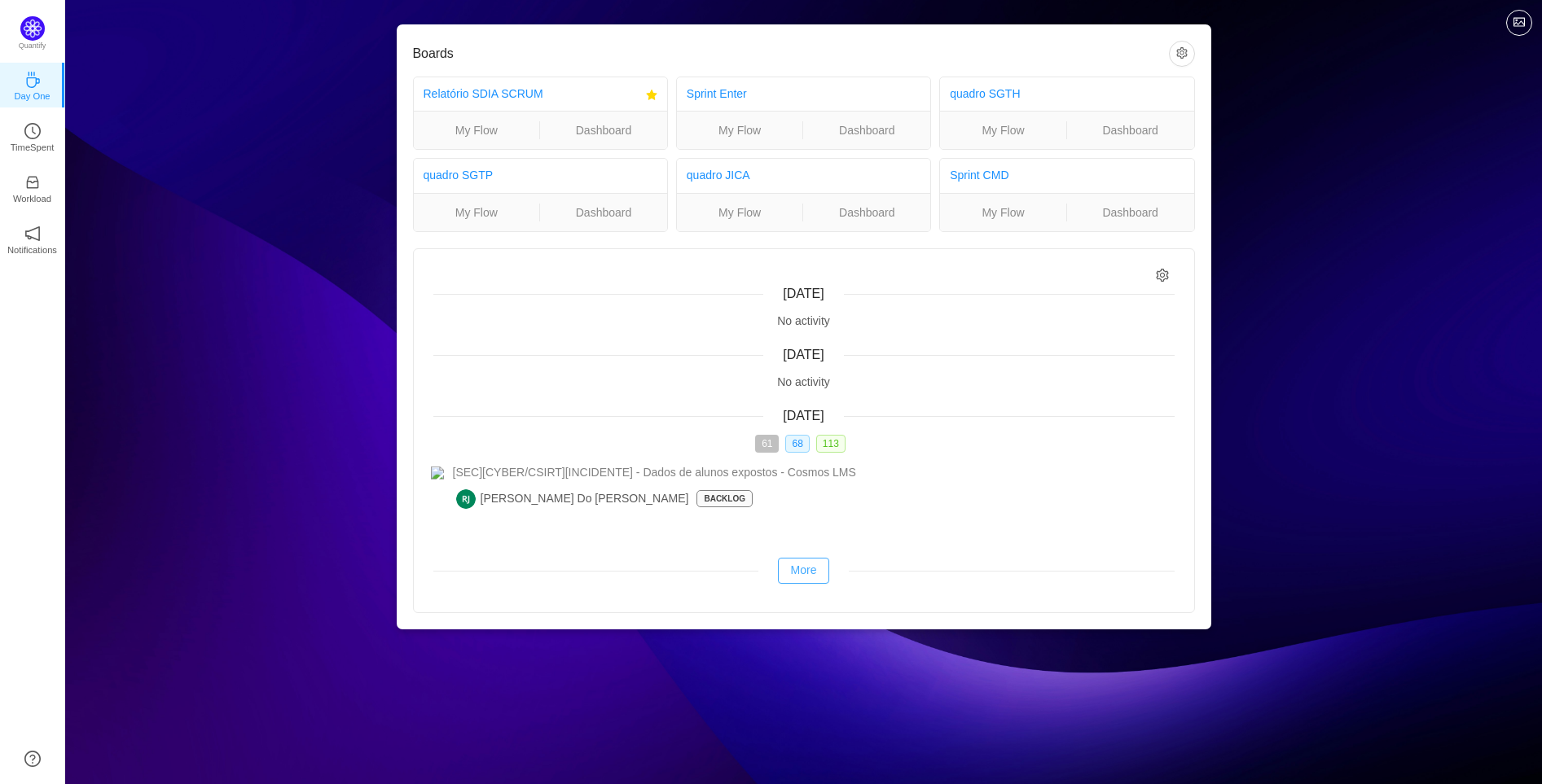
click at [801, 570] on button "More" at bounding box center [803, 570] width 52 height 26
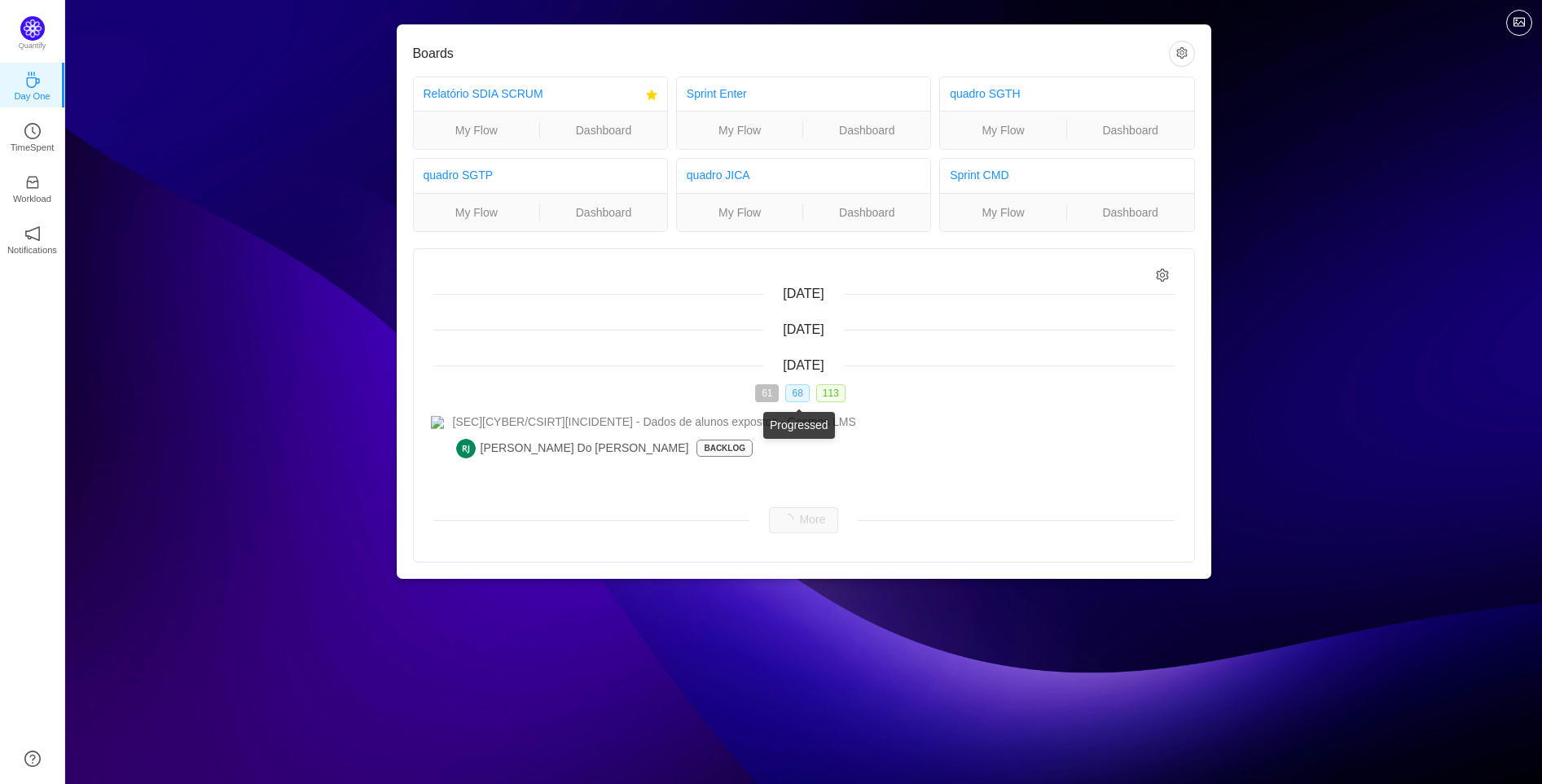
click at [800, 388] on span "68" at bounding box center [797, 393] width 24 height 18
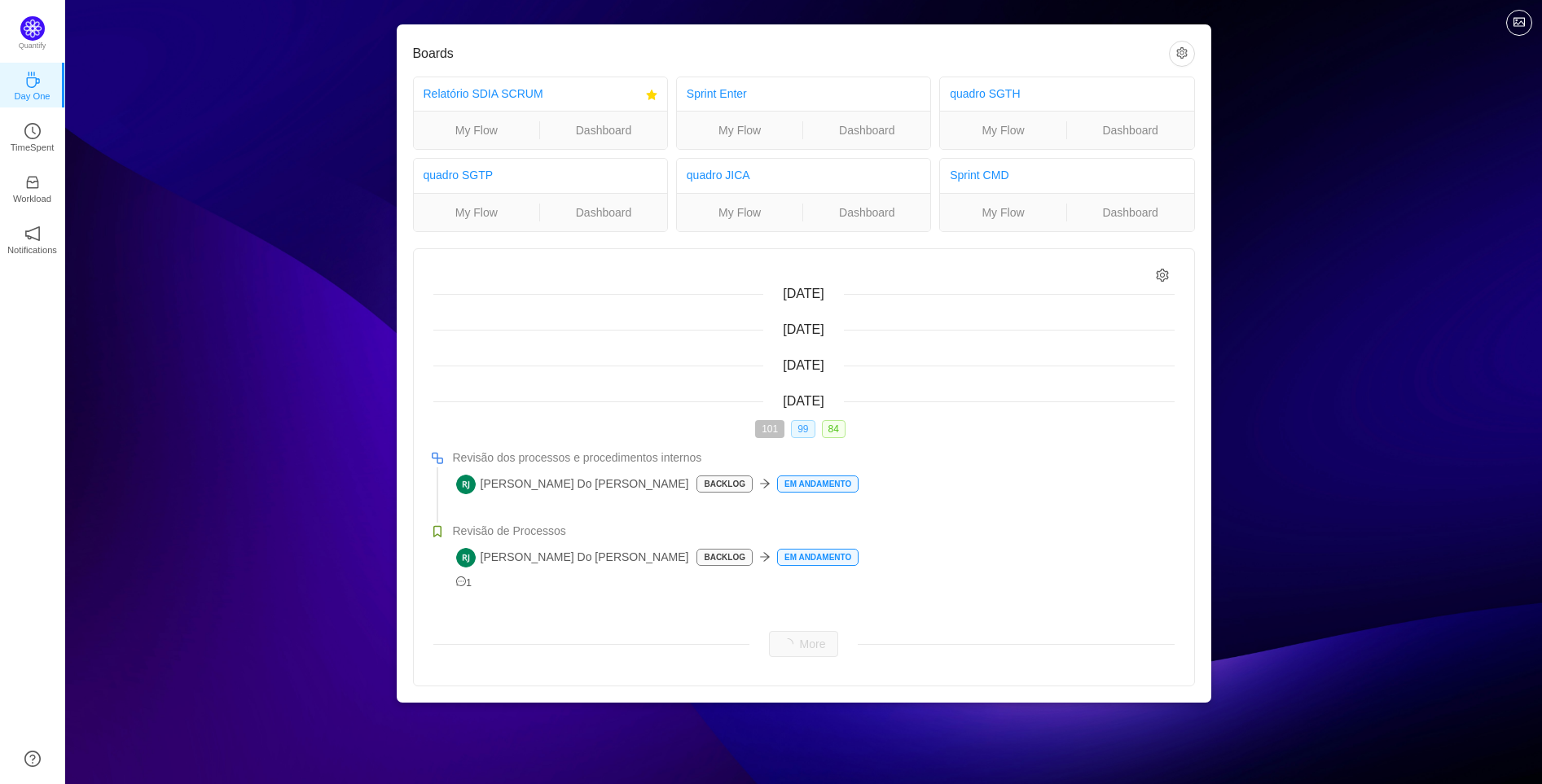
click at [798, 422] on span "99" at bounding box center [803, 428] width 24 height 18
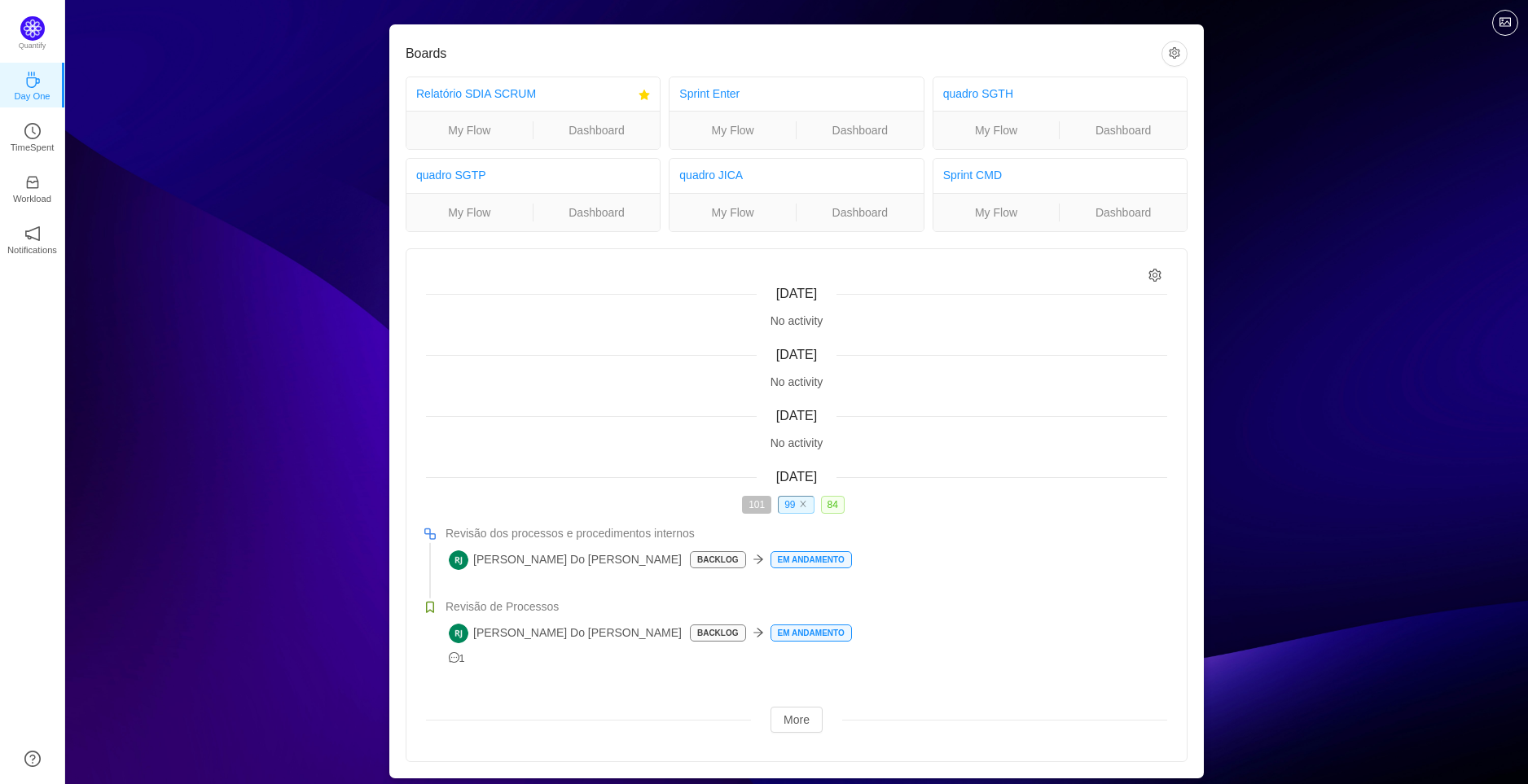
scroll to position [21, 0]
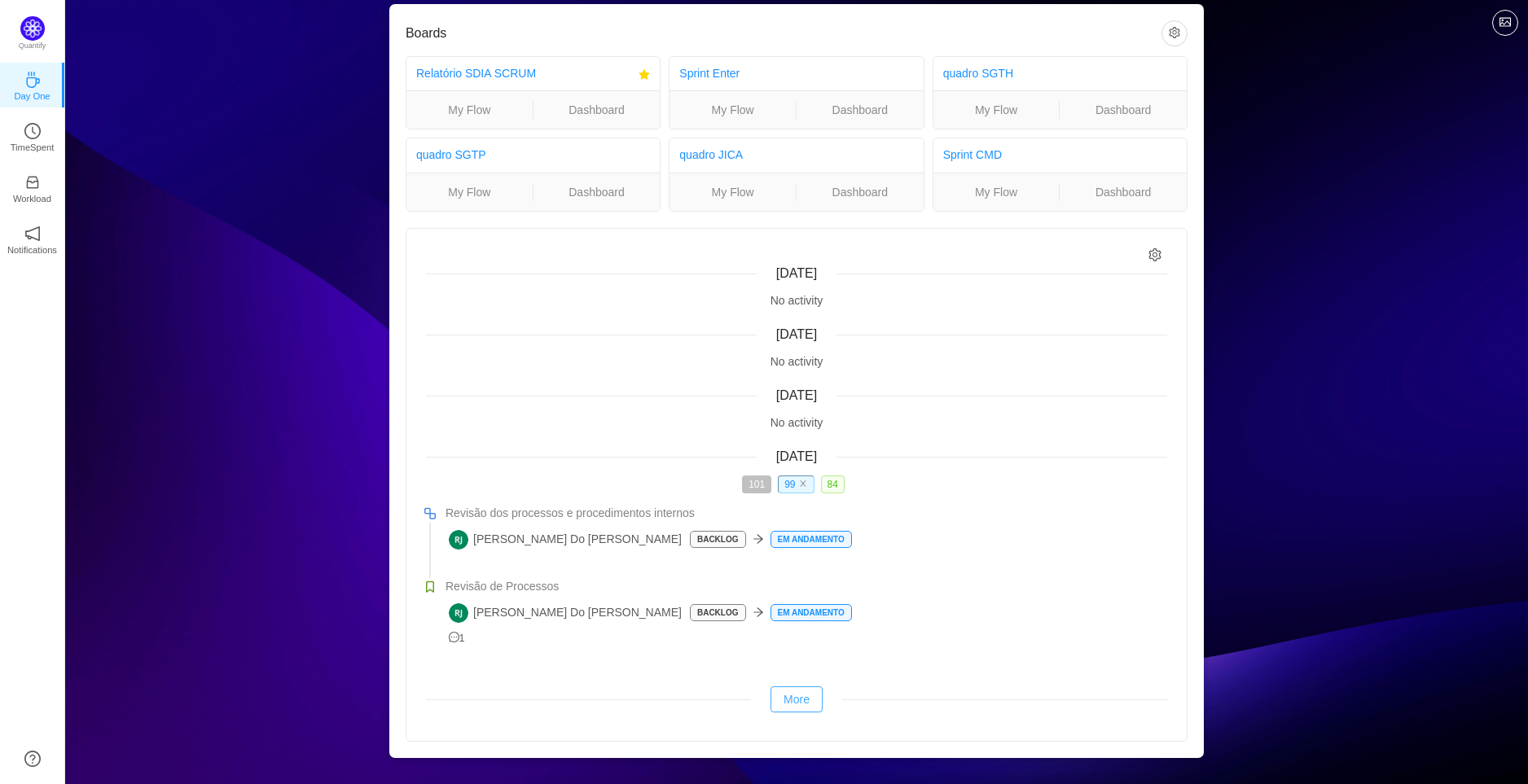
click at [806, 696] on button "More" at bounding box center [796, 699] width 52 height 26
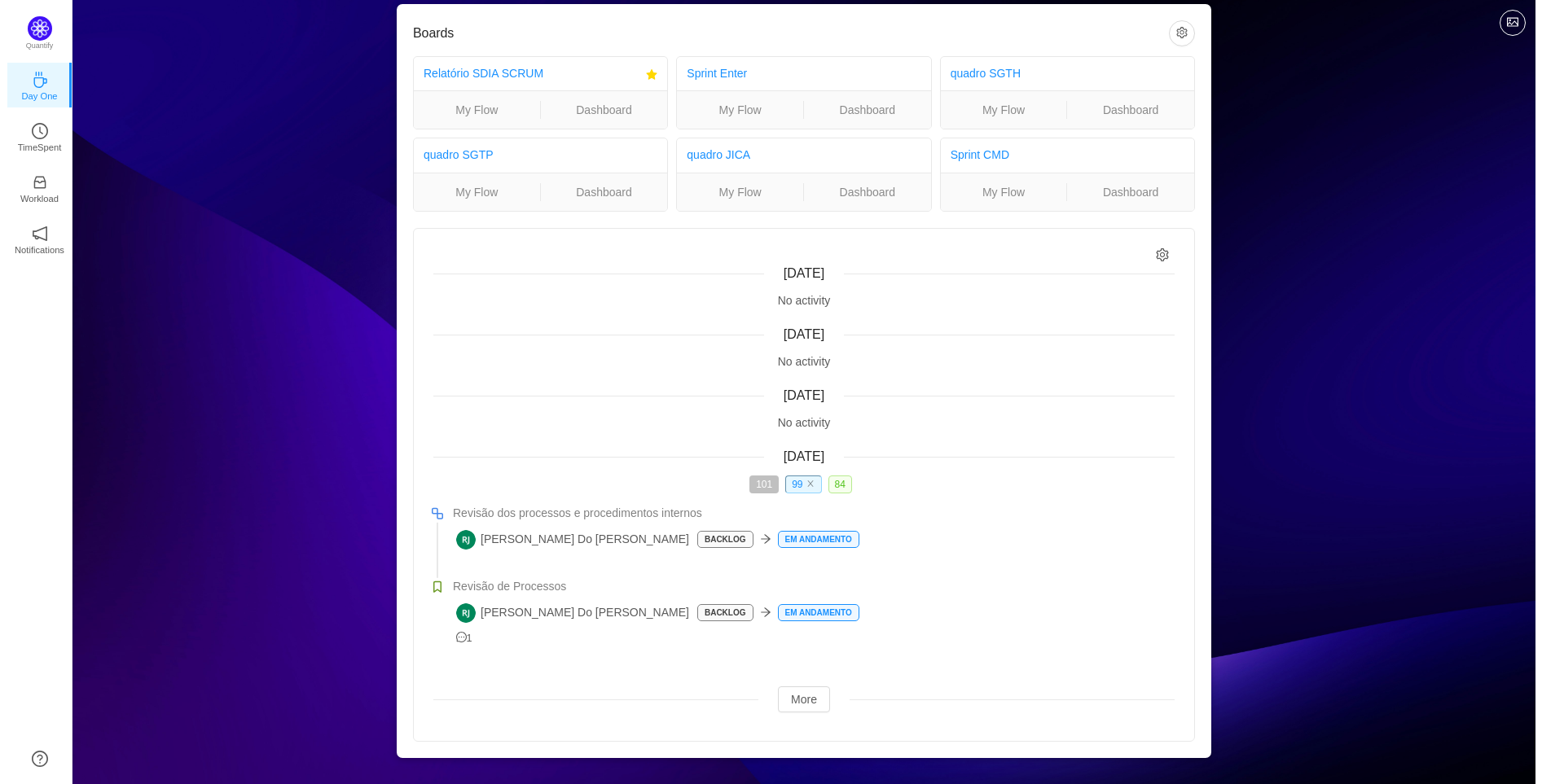
scroll to position [0, 0]
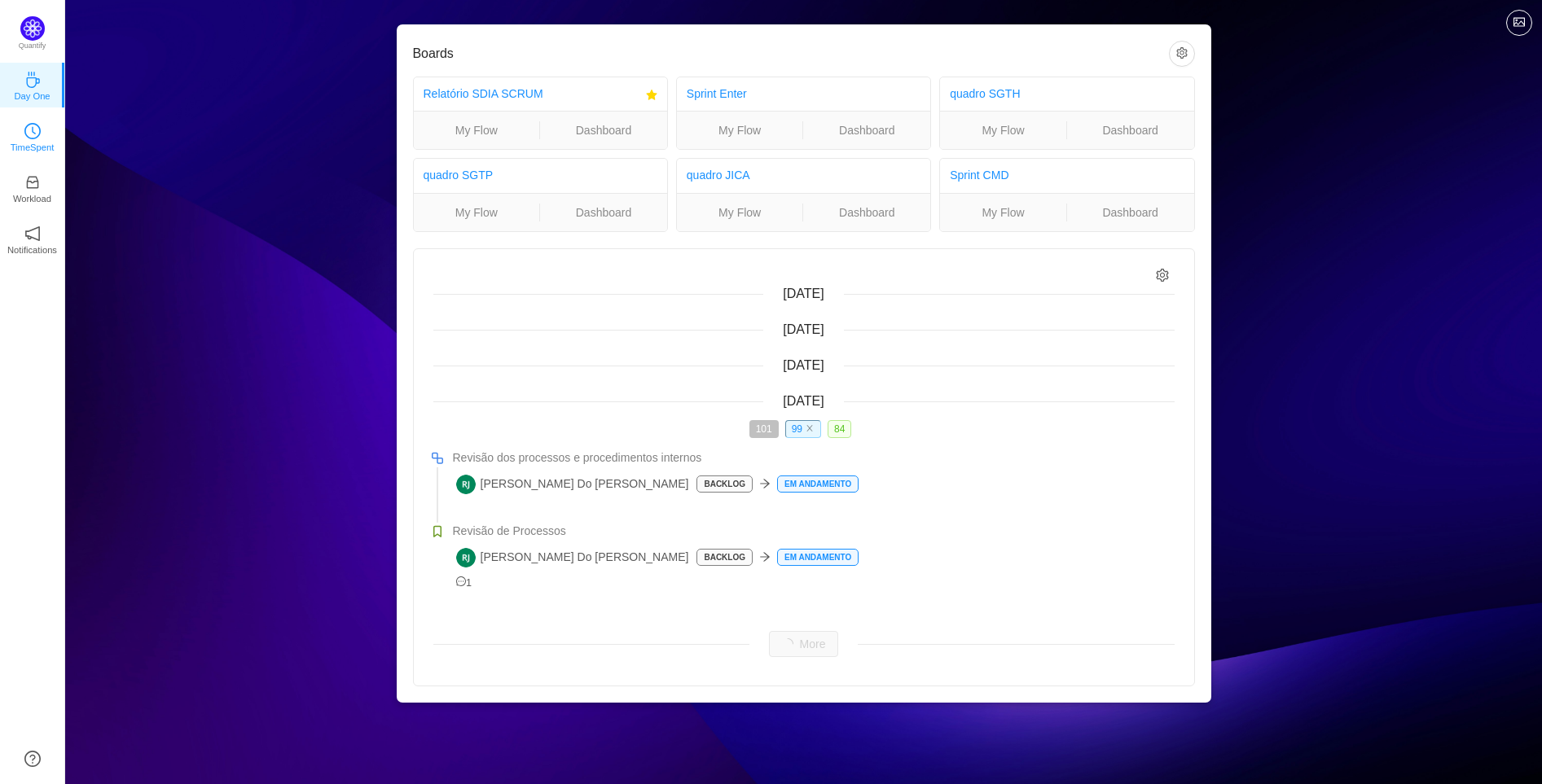
click at [40, 137] on link "TimeSpent" at bounding box center [33, 136] width 17 height 17
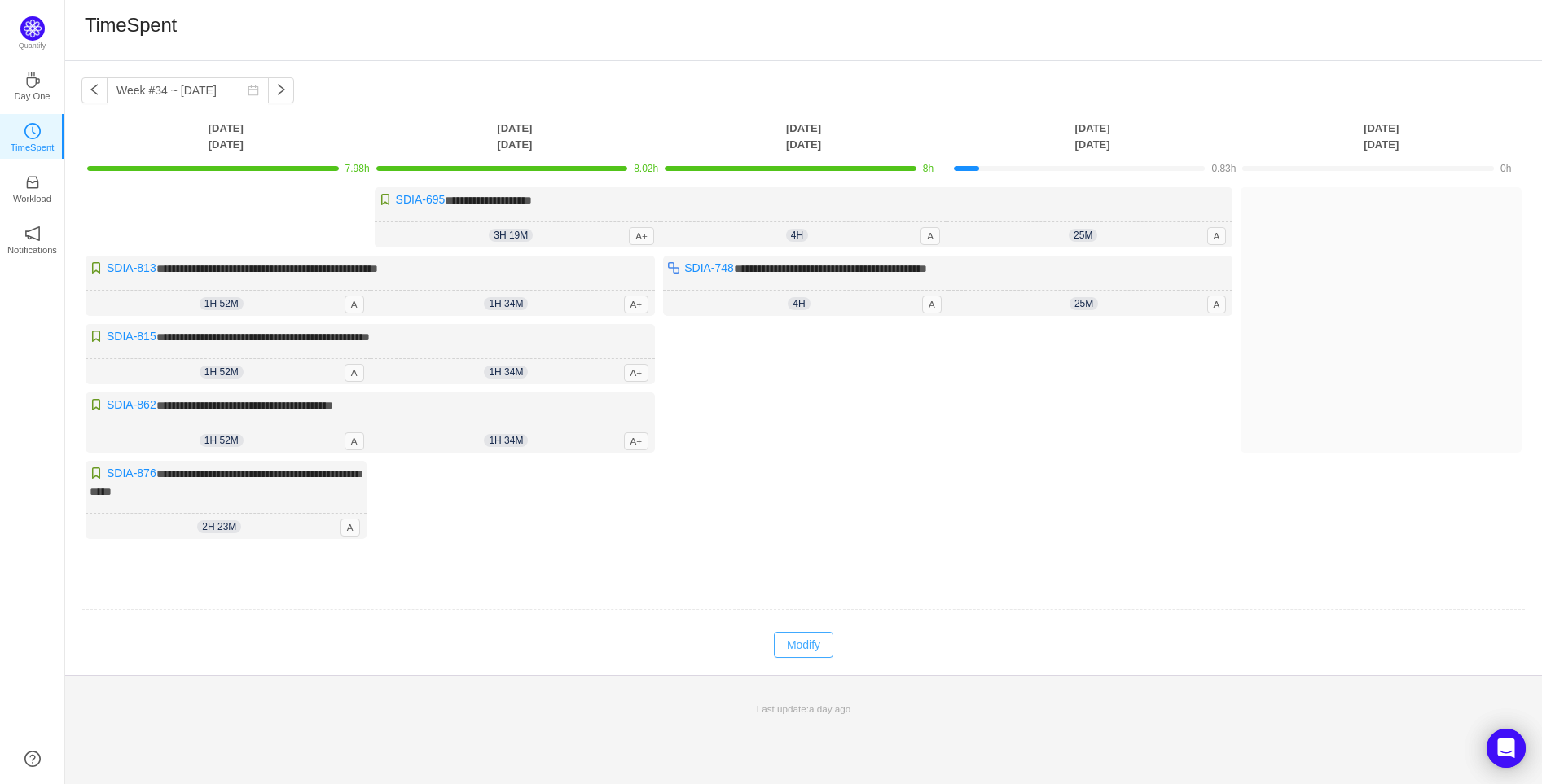
click at [804, 649] on button "Modify" at bounding box center [803, 644] width 59 height 26
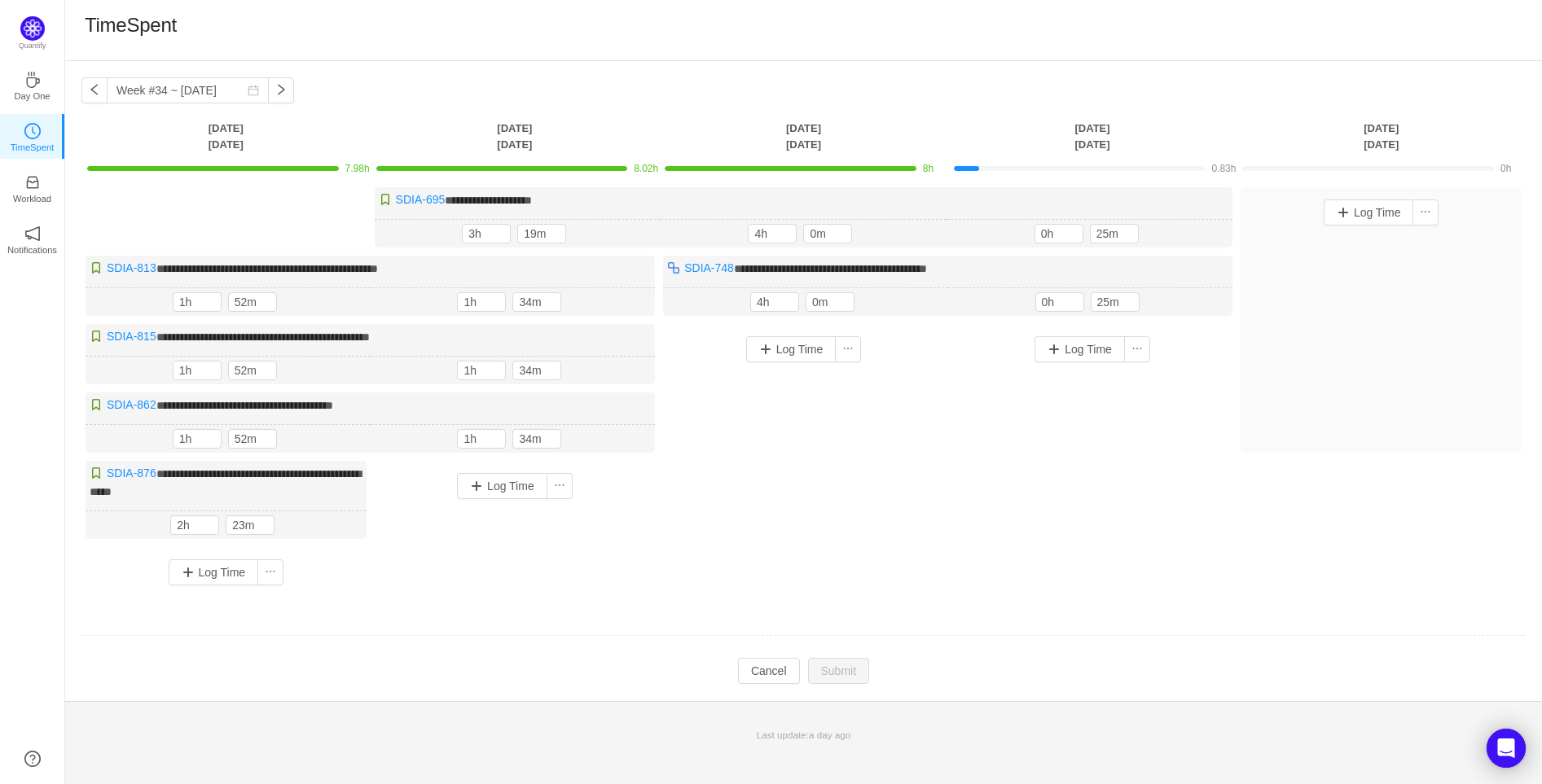
click at [804, 649] on td at bounding box center [803, 636] width 1443 height 41
click at [36, 190] on icon "icon: inbox" at bounding box center [33, 182] width 17 height 17
